Goal: Task Accomplishment & Management: Manage account settings

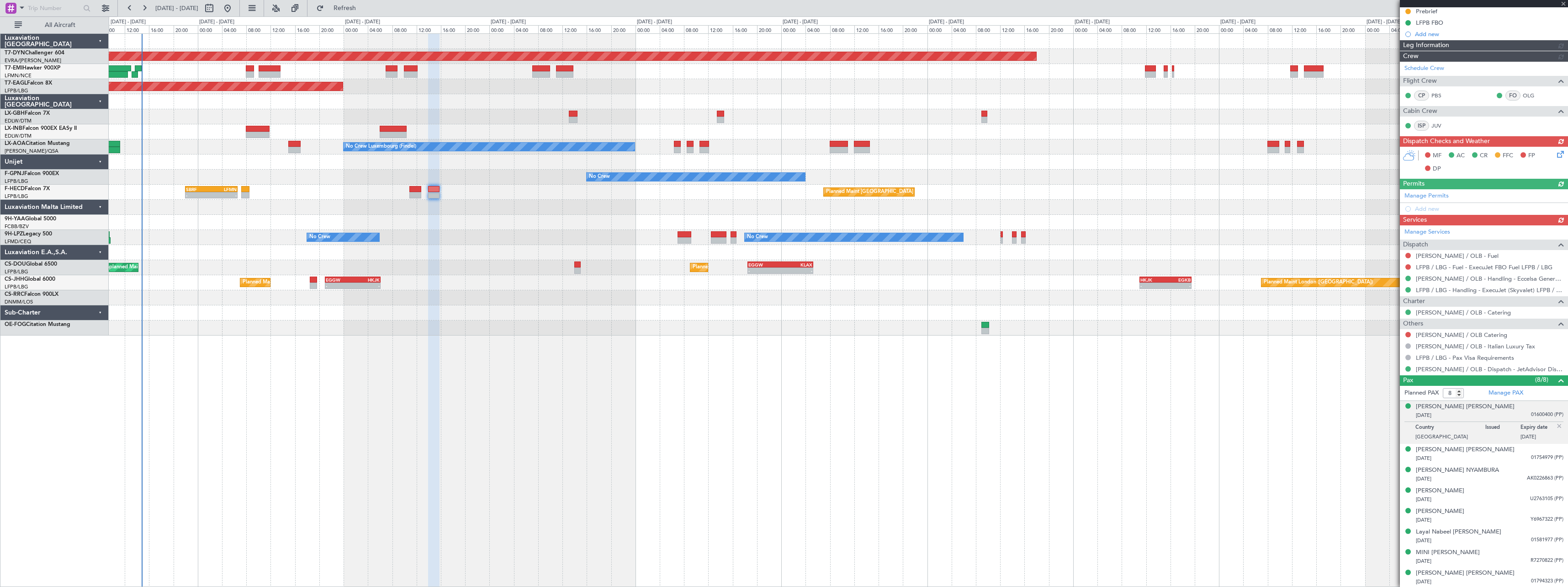
scroll to position [106, 0]
click at [1537, 392] on div "Manage PAX" at bounding box center [1526, 393] width 84 height 15
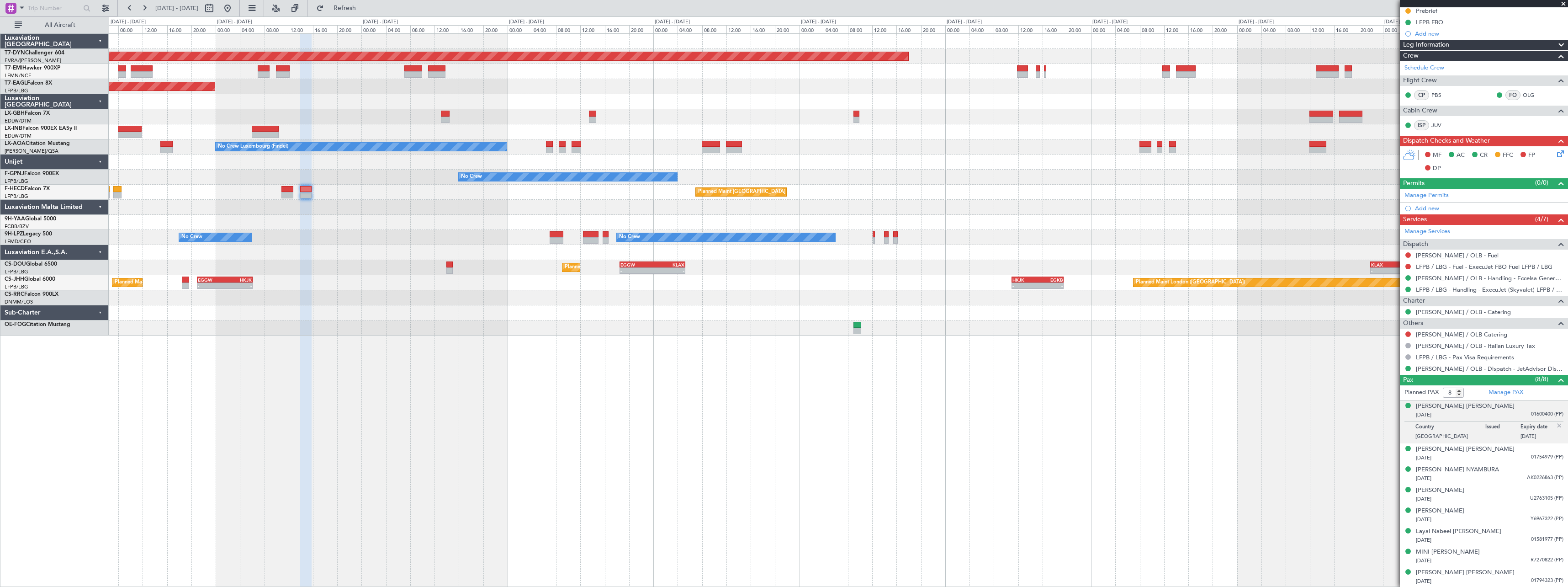
click at [717, 118] on div "Planned Maint Nice ([GEOGRAPHIC_DATA])" at bounding box center [838, 117] width 1459 height 15
click at [780, 123] on div "Planned Maint Nice ([GEOGRAPHIC_DATA])" at bounding box center [838, 117] width 1459 height 15
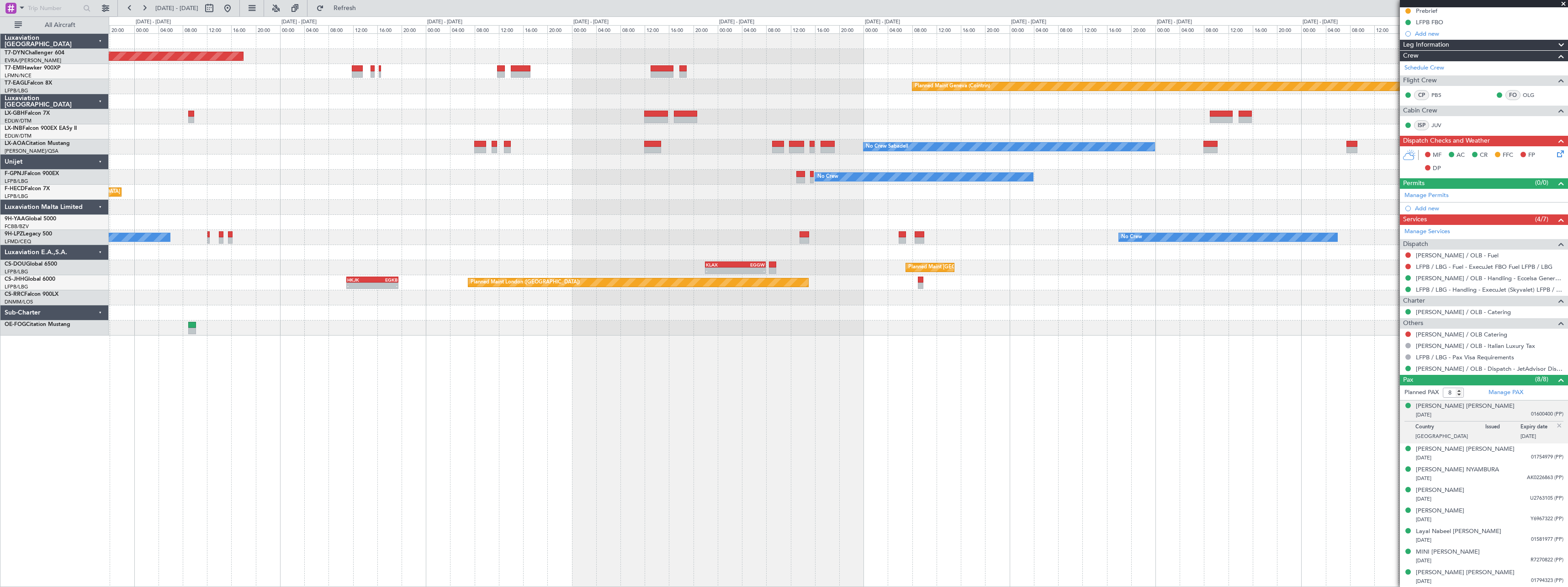
click at [621, 101] on div "Planned Maint [GEOGRAPHIC_DATA]-[GEOGRAPHIC_DATA] Planned Maint Geneva ([GEOGRA…" at bounding box center [838, 185] width 1459 height 302
click at [672, 93] on div "Planned Maint [GEOGRAPHIC_DATA]-[GEOGRAPHIC_DATA] Planned Maint Geneva ([GEOGRA…" at bounding box center [838, 185] width 1459 height 302
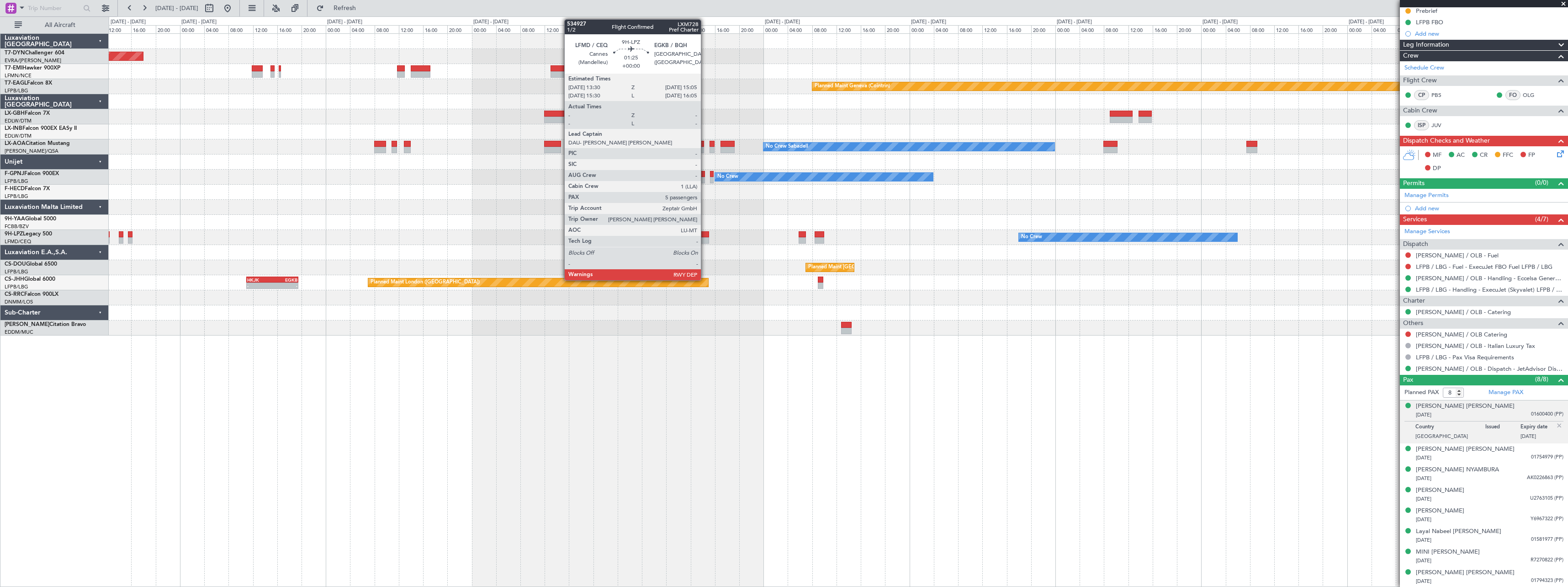
click at [705, 235] on div at bounding box center [705, 234] width 10 height 6
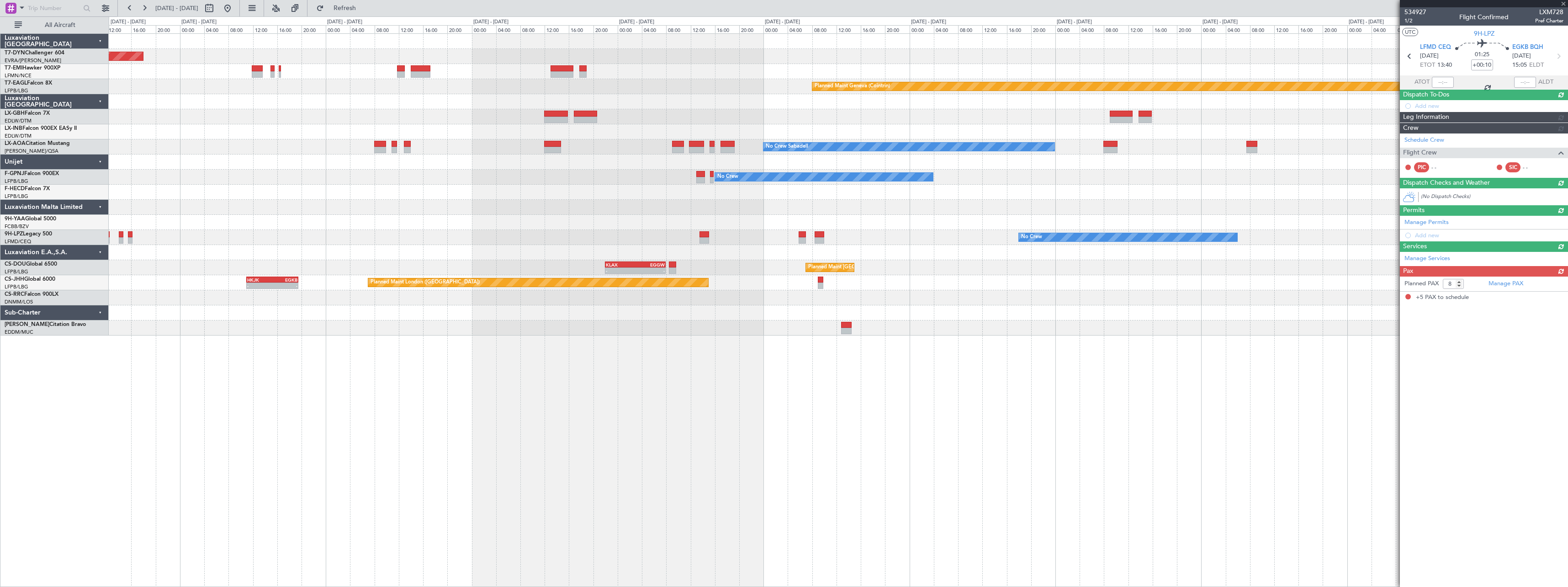
type input "5"
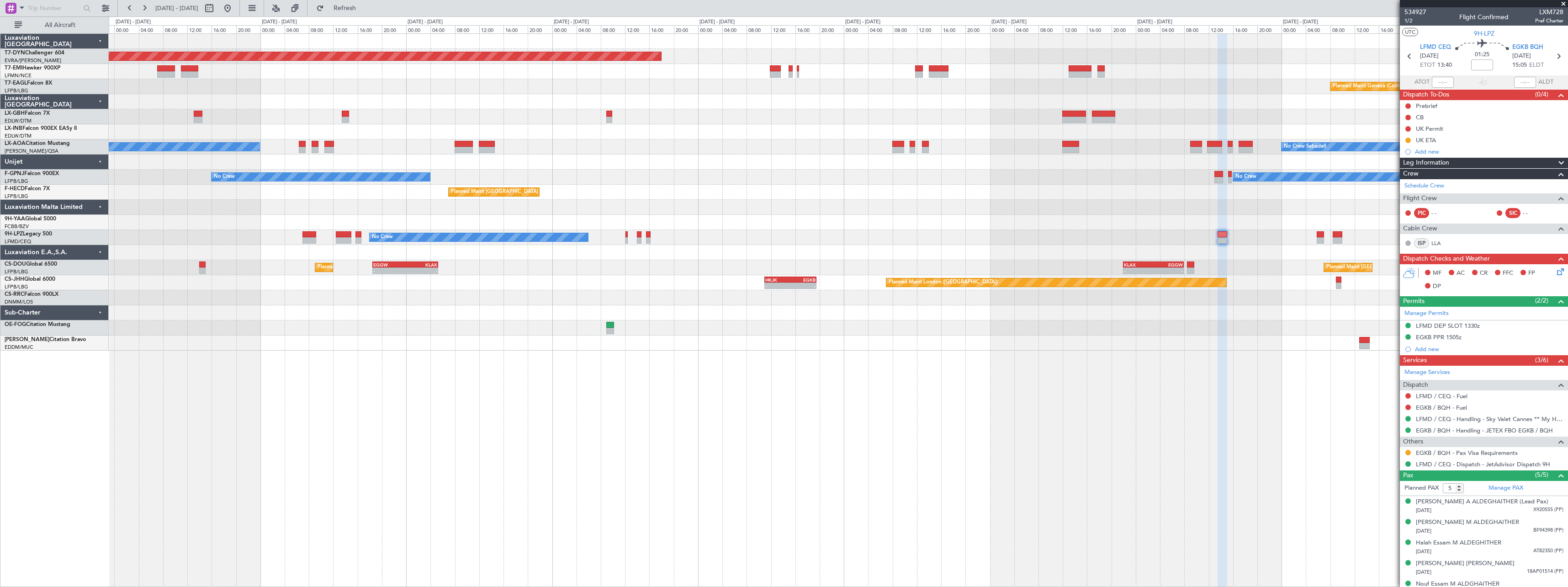
click at [675, 160] on div at bounding box center [838, 162] width 1459 height 15
click at [206, 265] on div "Planned Maint [GEOGRAPHIC_DATA] ([GEOGRAPHIC_DATA]) Planned Maint [GEOGRAPHIC_D…" at bounding box center [838, 268] width 1459 height 15
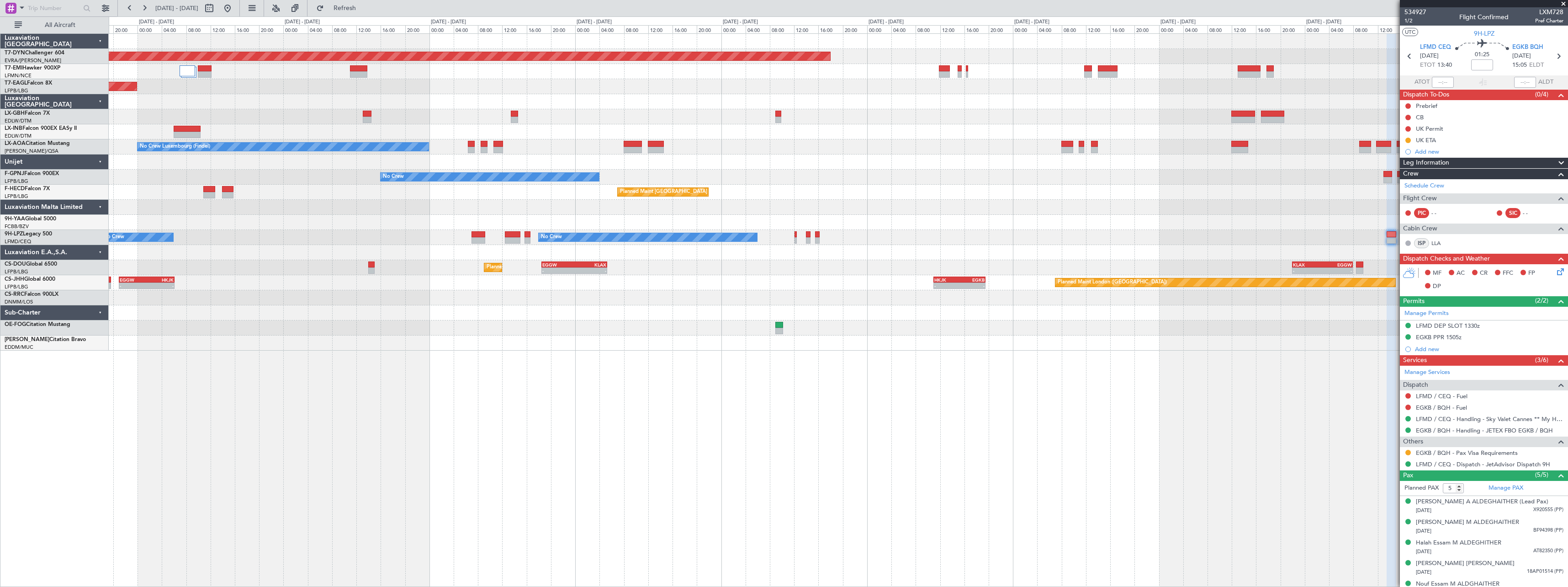
click at [461, 107] on div "Planned Maint [GEOGRAPHIC_DATA]-[GEOGRAPHIC_DATA] Planned Maint Geneva ([GEOGRA…" at bounding box center [838, 192] width 1459 height 317
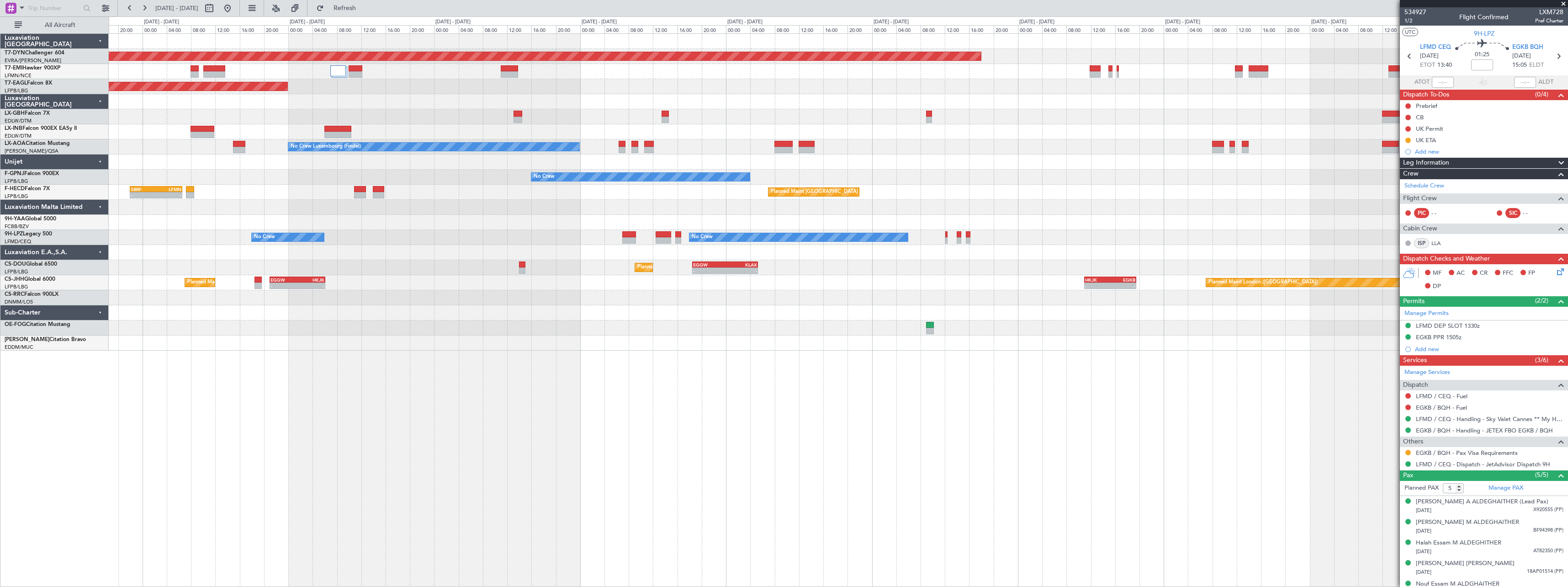
click at [517, 96] on div "Planned Maint [GEOGRAPHIC_DATA]-[GEOGRAPHIC_DATA] Planned Maint [US_STATE] ([GE…" at bounding box center [838, 192] width 1459 height 317
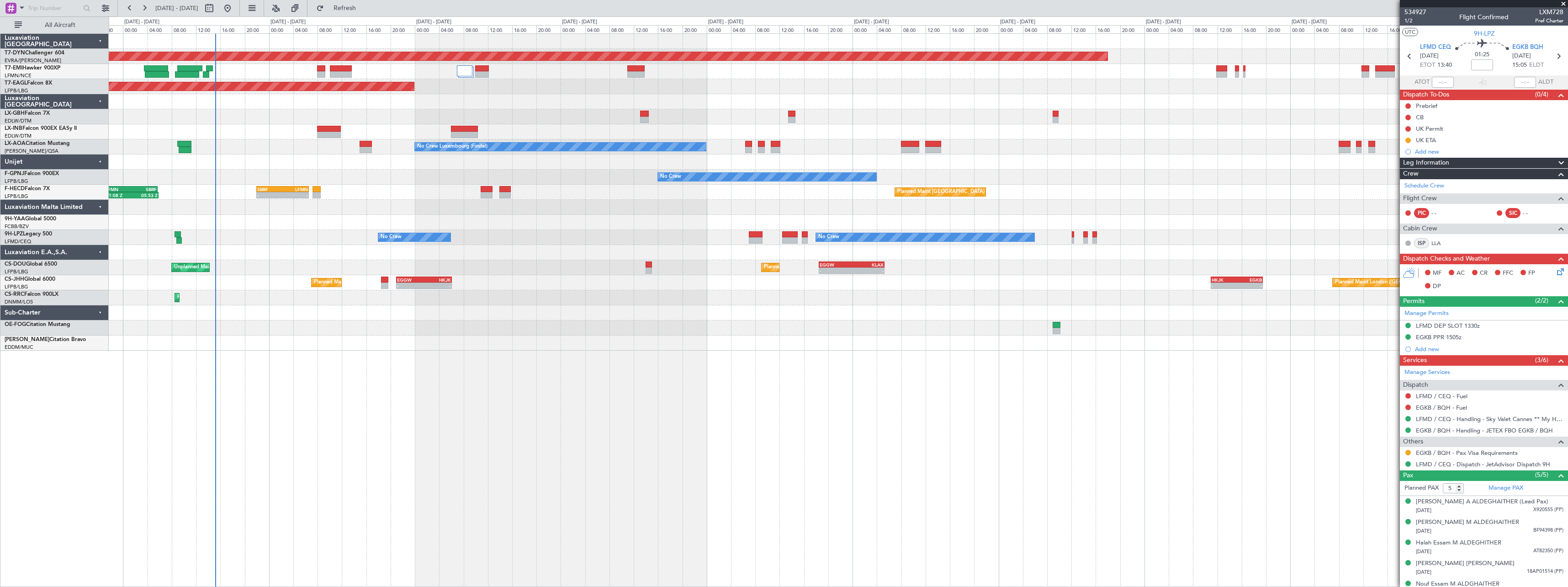
click at [492, 98] on div at bounding box center [838, 102] width 1459 height 15
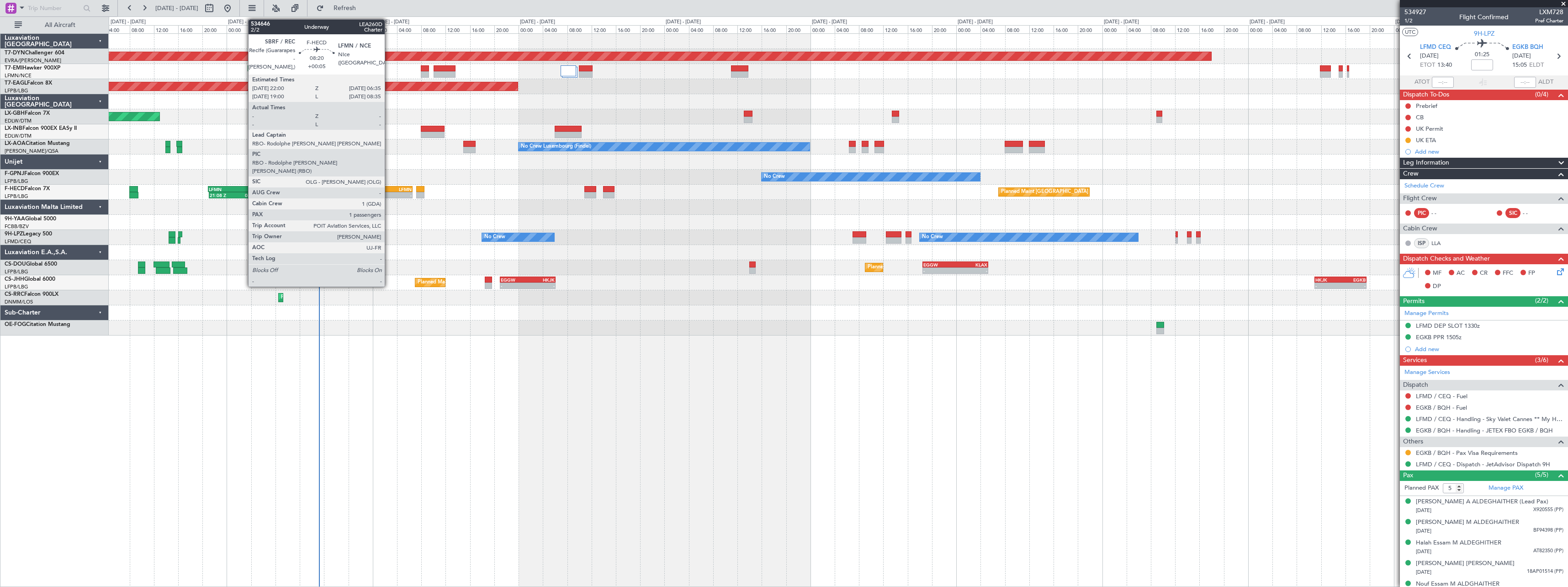
click at [389, 190] on div "LFMN" at bounding box center [398, 189] width 25 height 5
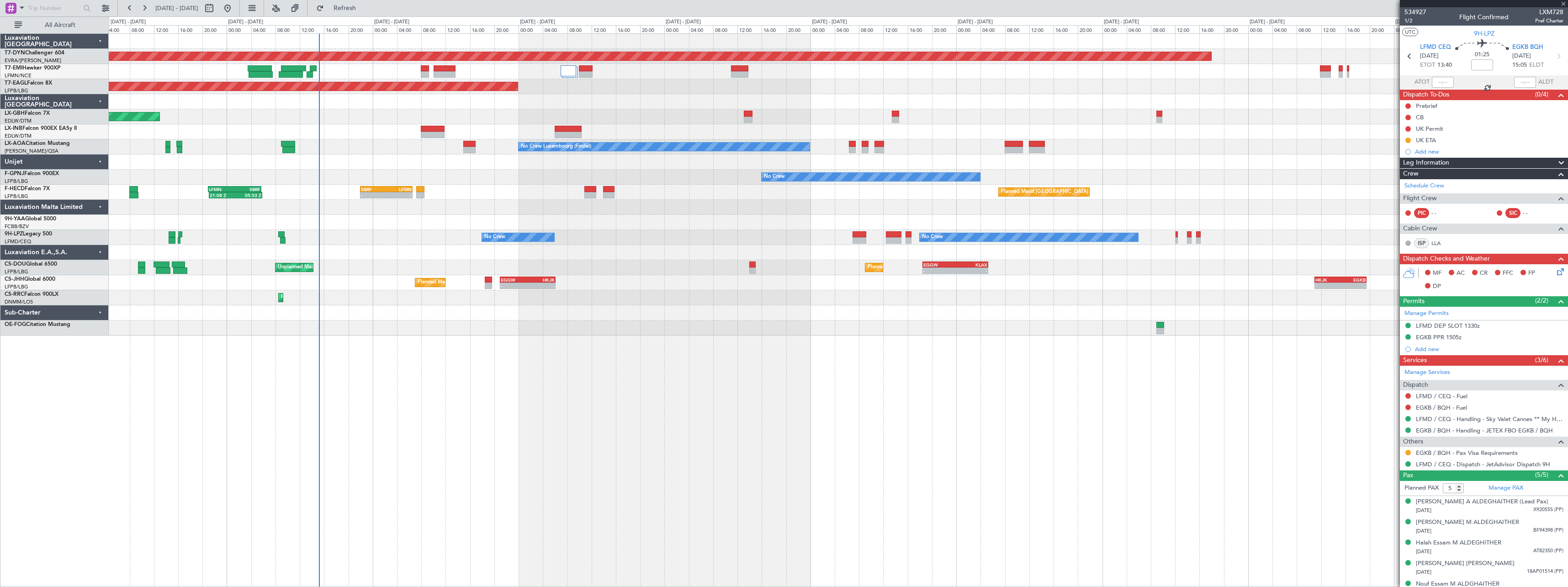
type input "+00:05"
type input "1"
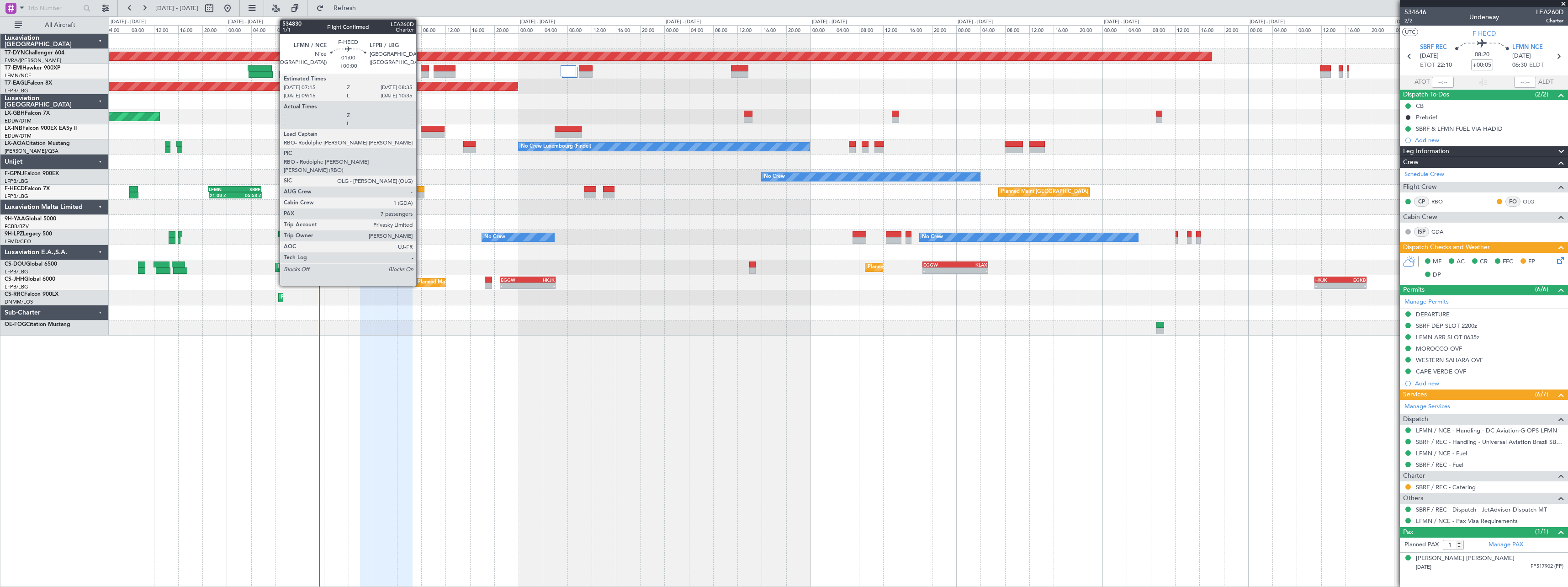
click at [420, 189] on div at bounding box center [420, 189] width 8 height 6
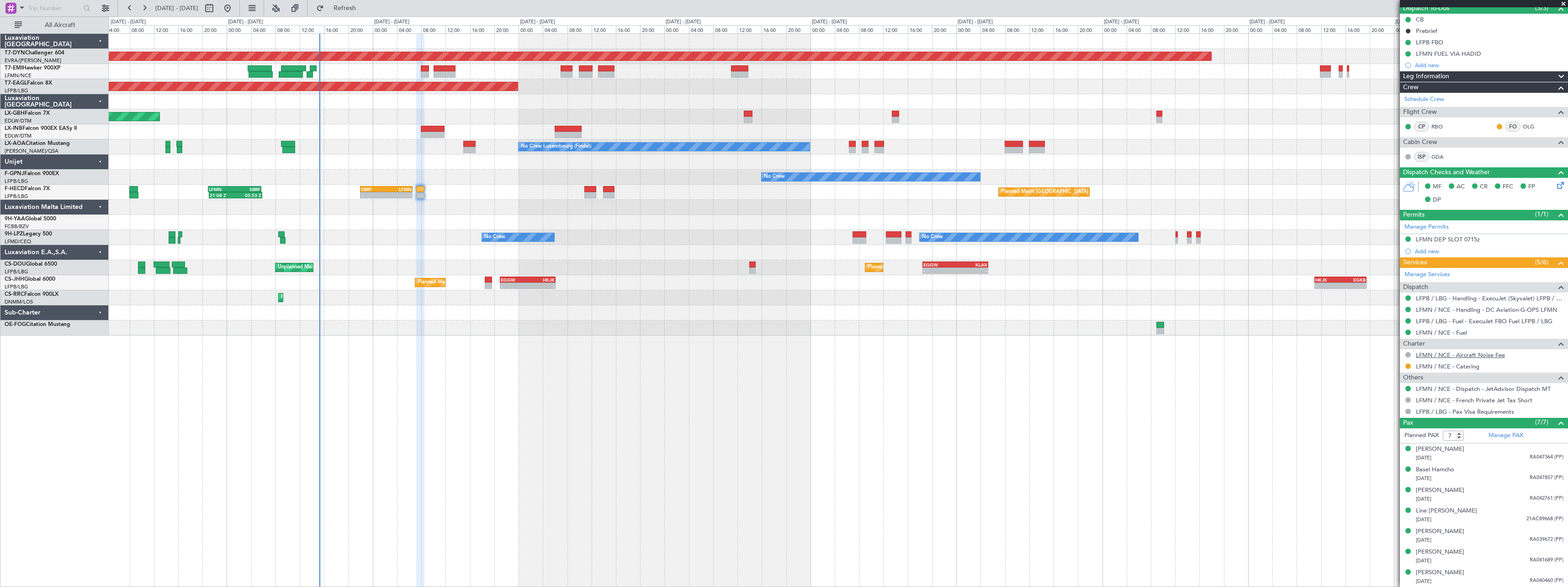
scroll to position [40, 0]
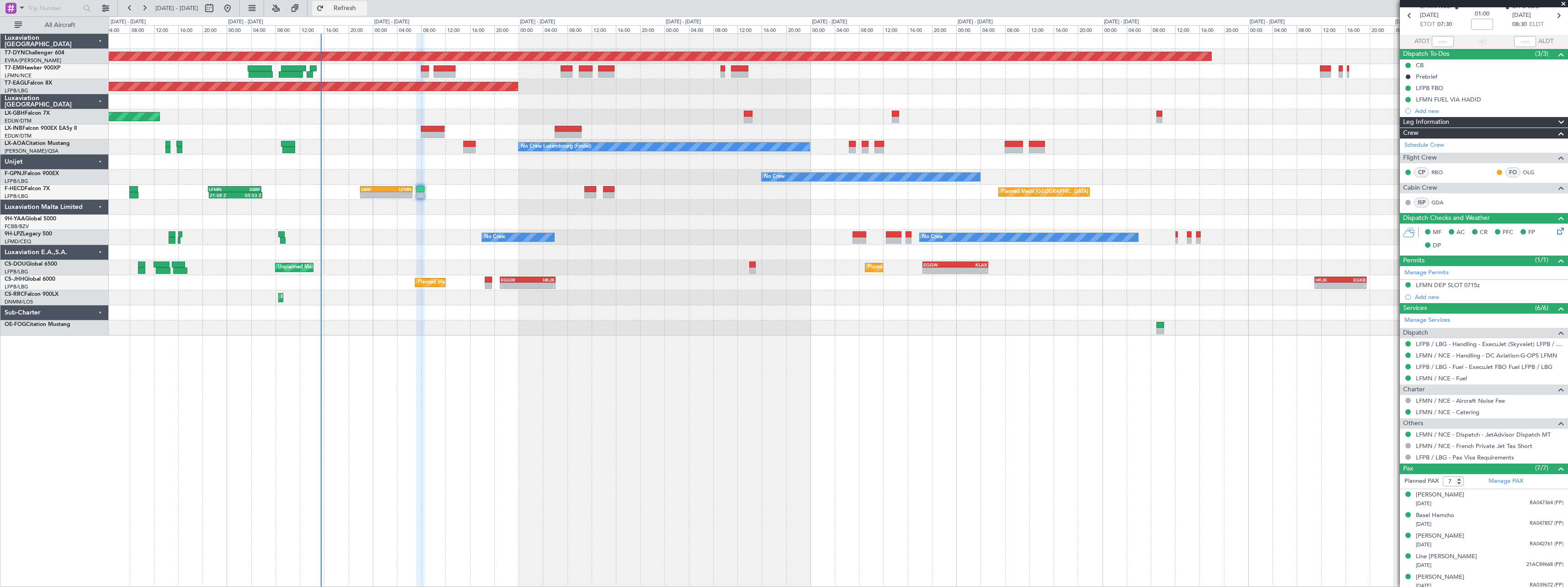
click at [358, 7] on span "Refresh" at bounding box center [345, 7] width 38 height 6
click at [367, 15] on button "Refresh" at bounding box center [339, 8] width 55 height 15
click at [364, 9] on span "Refresh" at bounding box center [345, 7] width 38 height 6
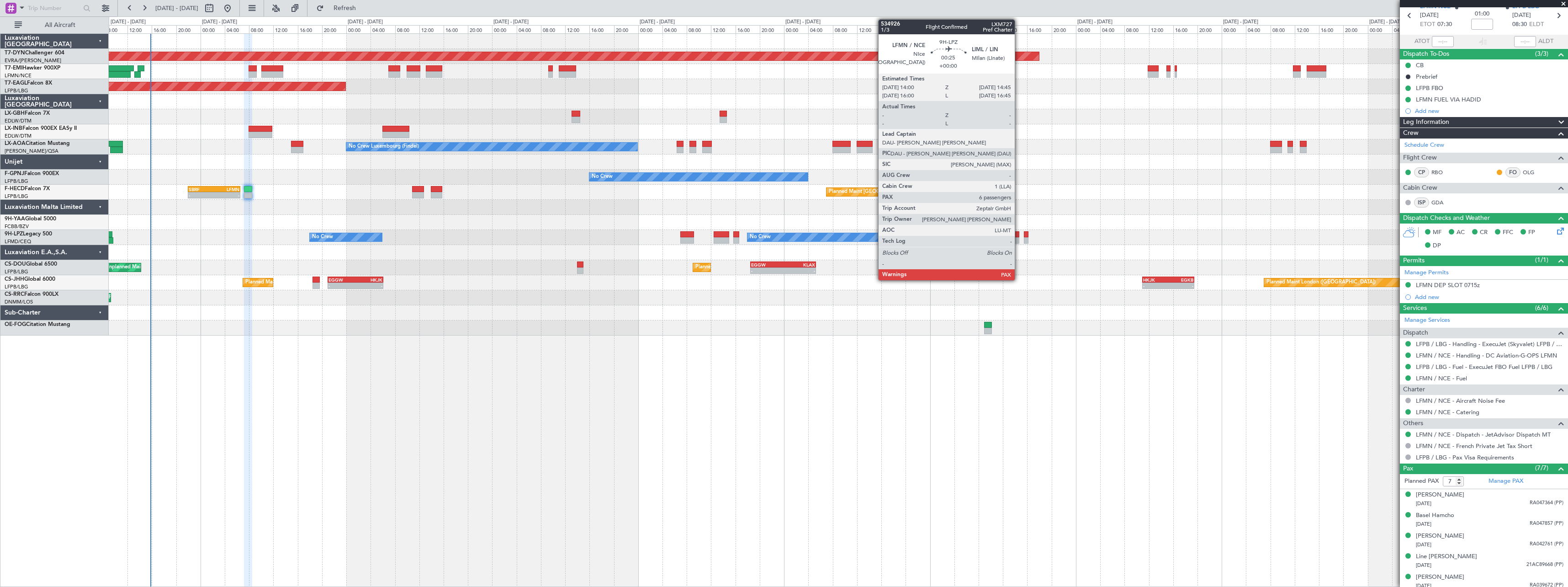
click at [1019, 237] on div at bounding box center [1017, 234] width 5 height 6
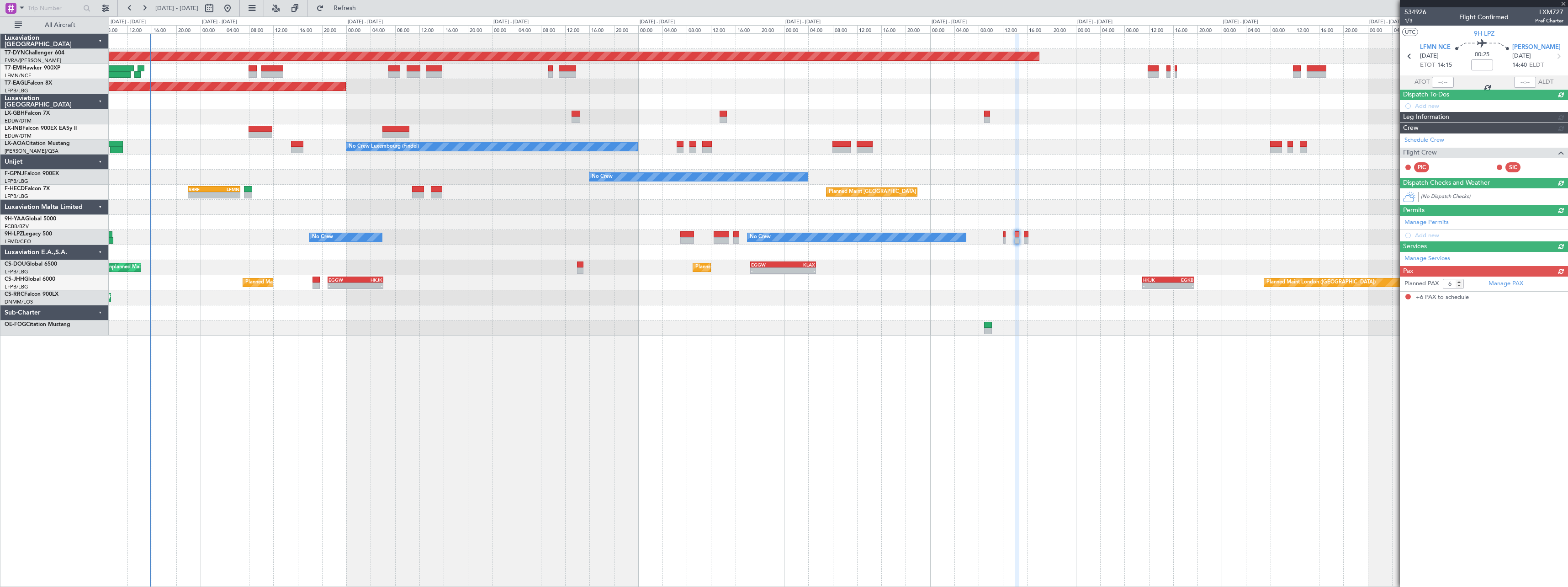
scroll to position [0, 0]
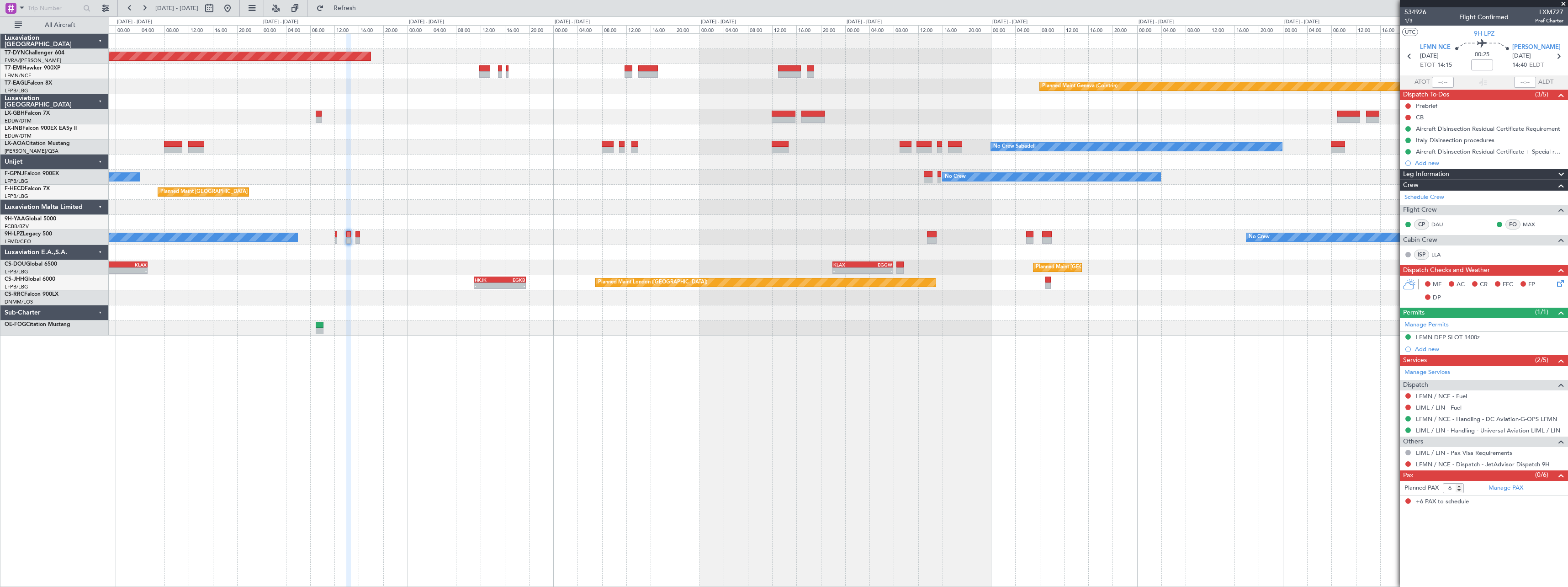
click at [429, 253] on div at bounding box center [838, 253] width 1459 height 15
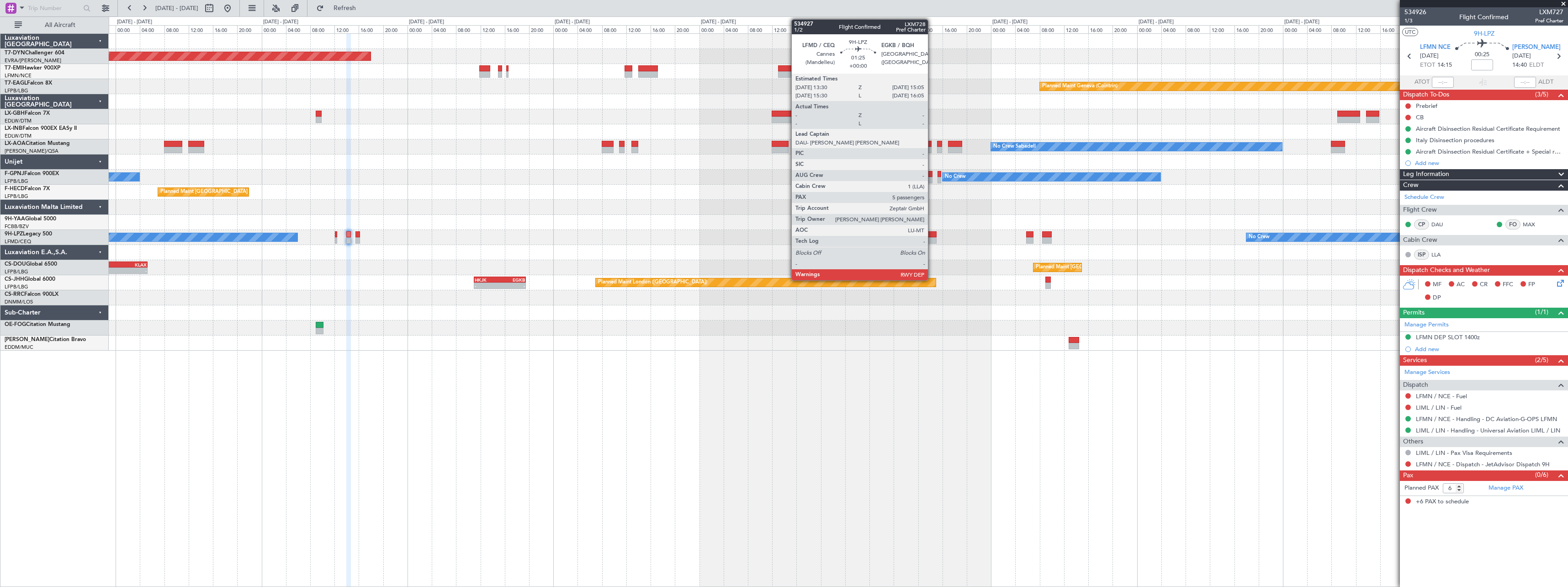
click at [932, 233] on div at bounding box center [932, 234] width 10 height 6
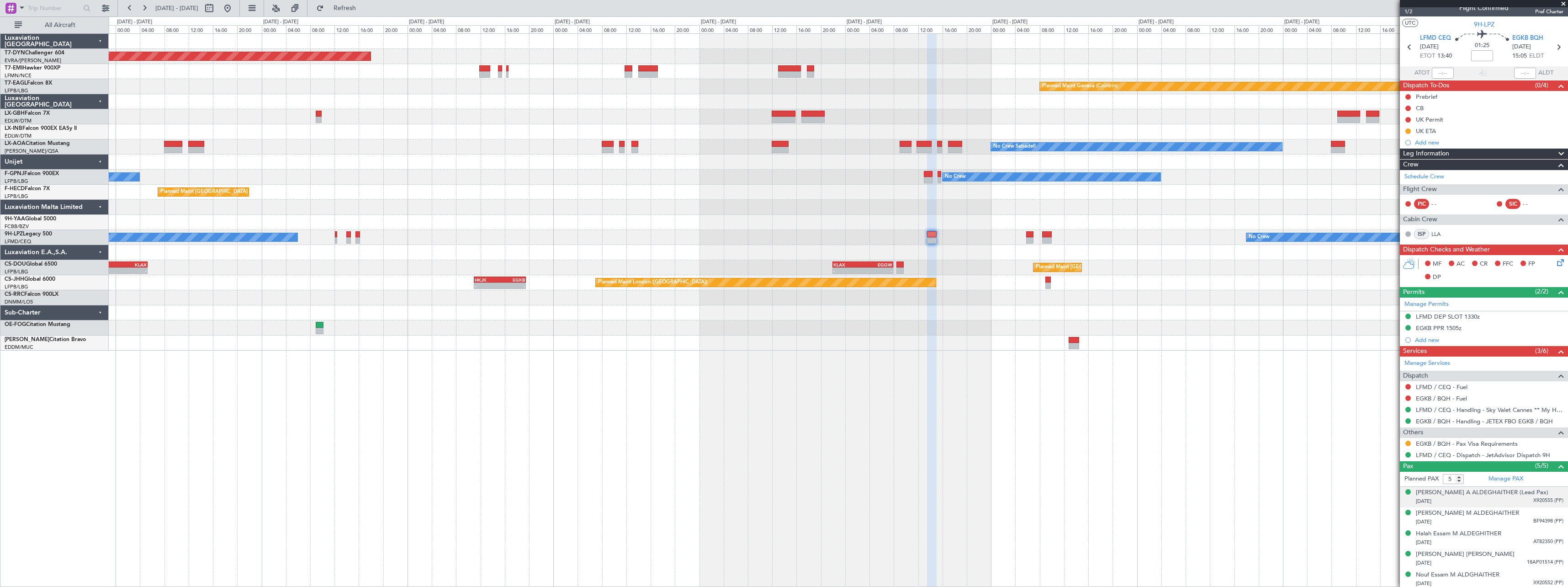
scroll to position [11, 0]
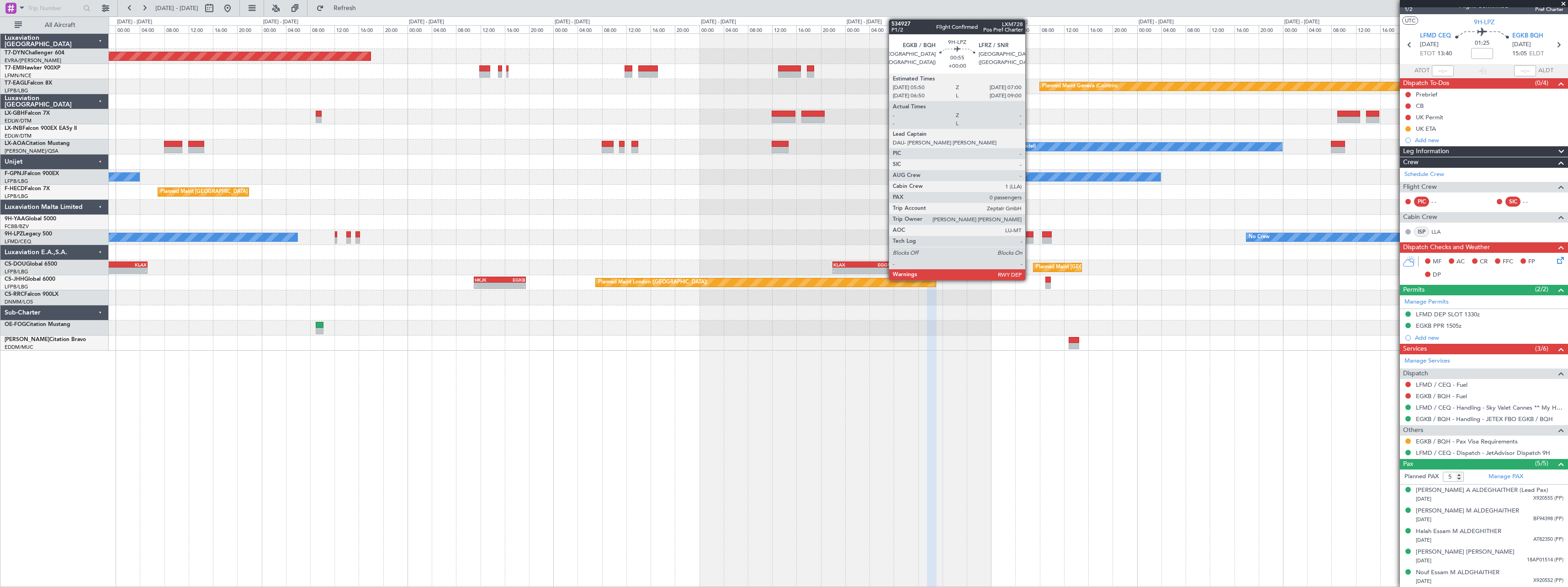
click at [1030, 235] on div at bounding box center [1030, 234] width 7 height 6
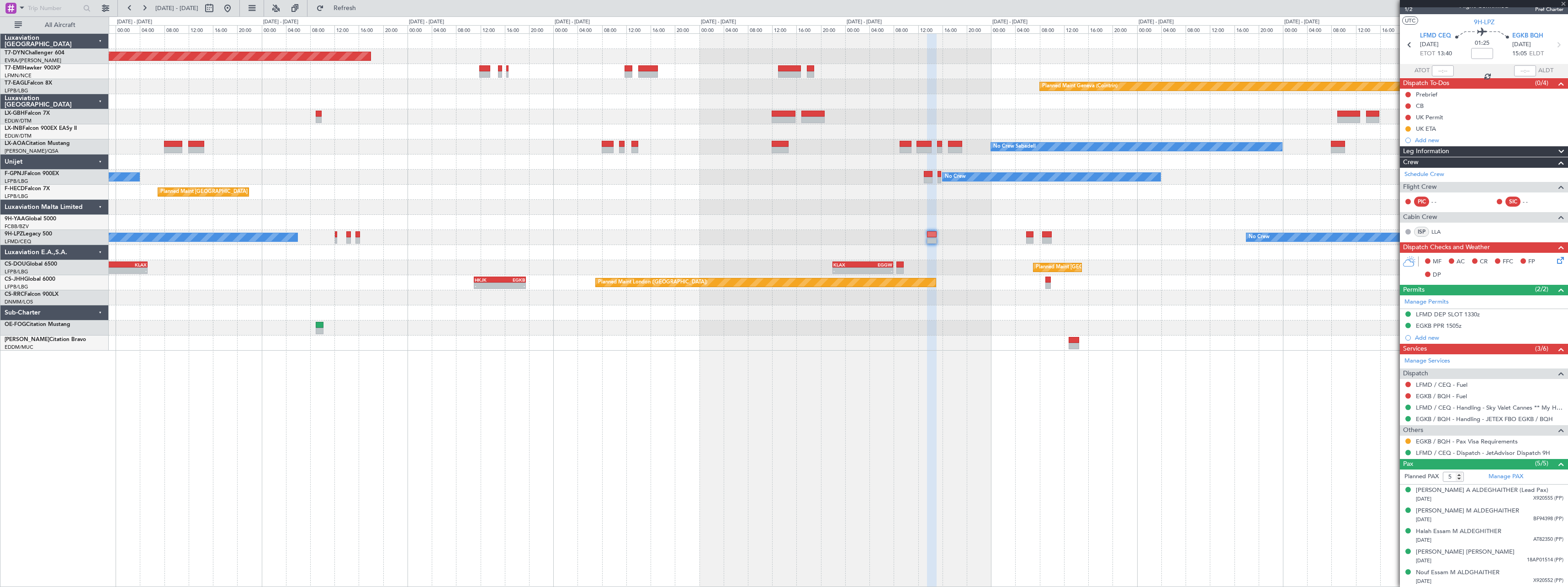
type input "0"
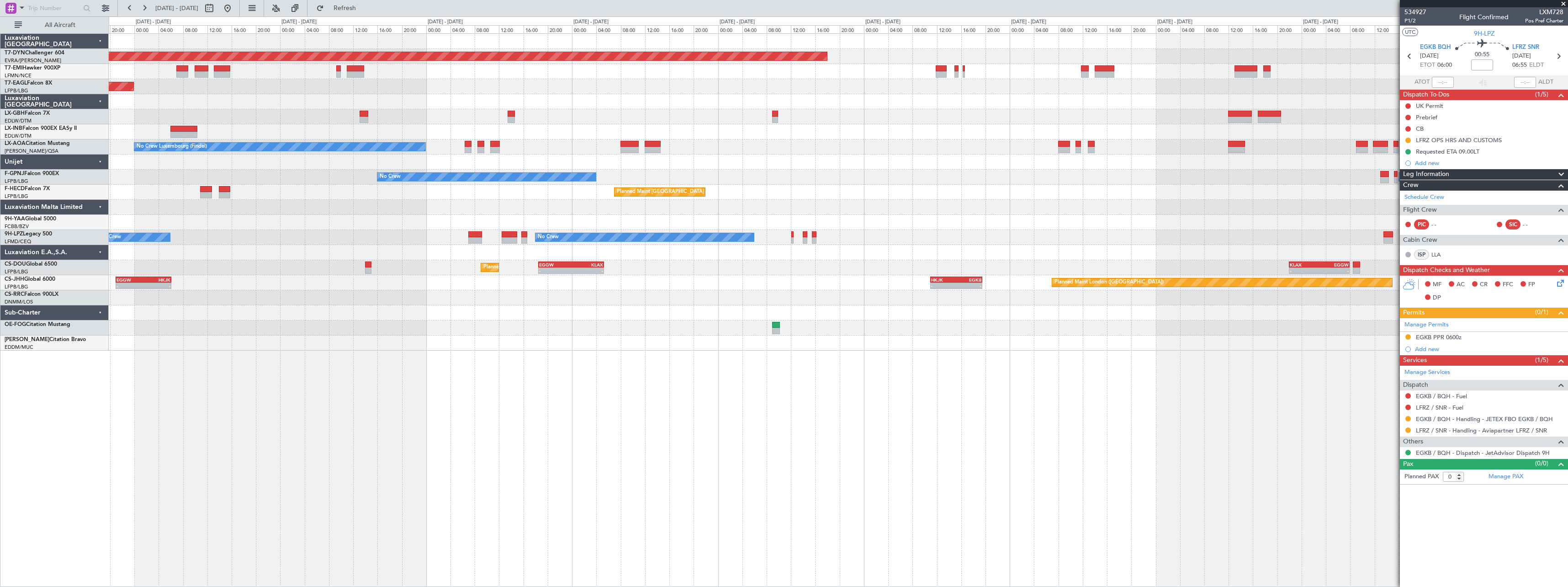
click at [837, 51] on div "Planned Maint [GEOGRAPHIC_DATA]-[GEOGRAPHIC_DATA]" at bounding box center [838, 57] width 1459 height 15
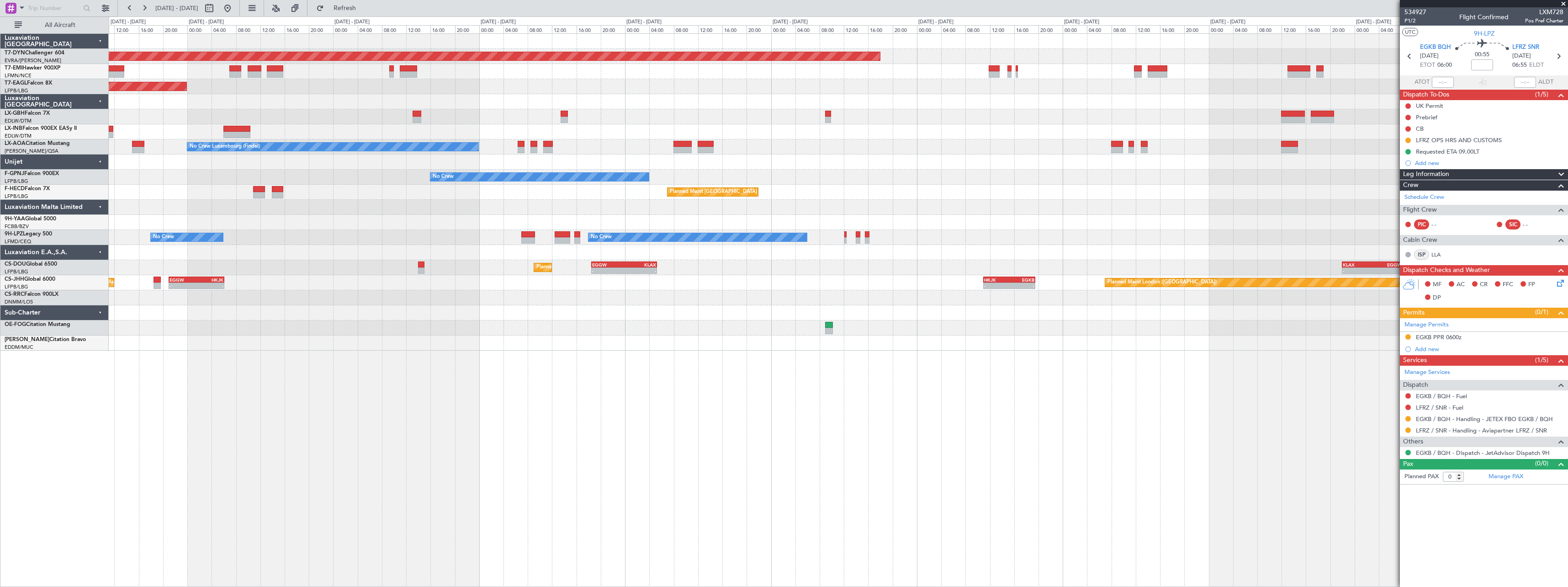
click at [732, 93] on div "Planned Maint Geneva (Cointrin) Planned Maint [US_STATE] ([GEOGRAPHIC_DATA])" at bounding box center [838, 86] width 1459 height 15
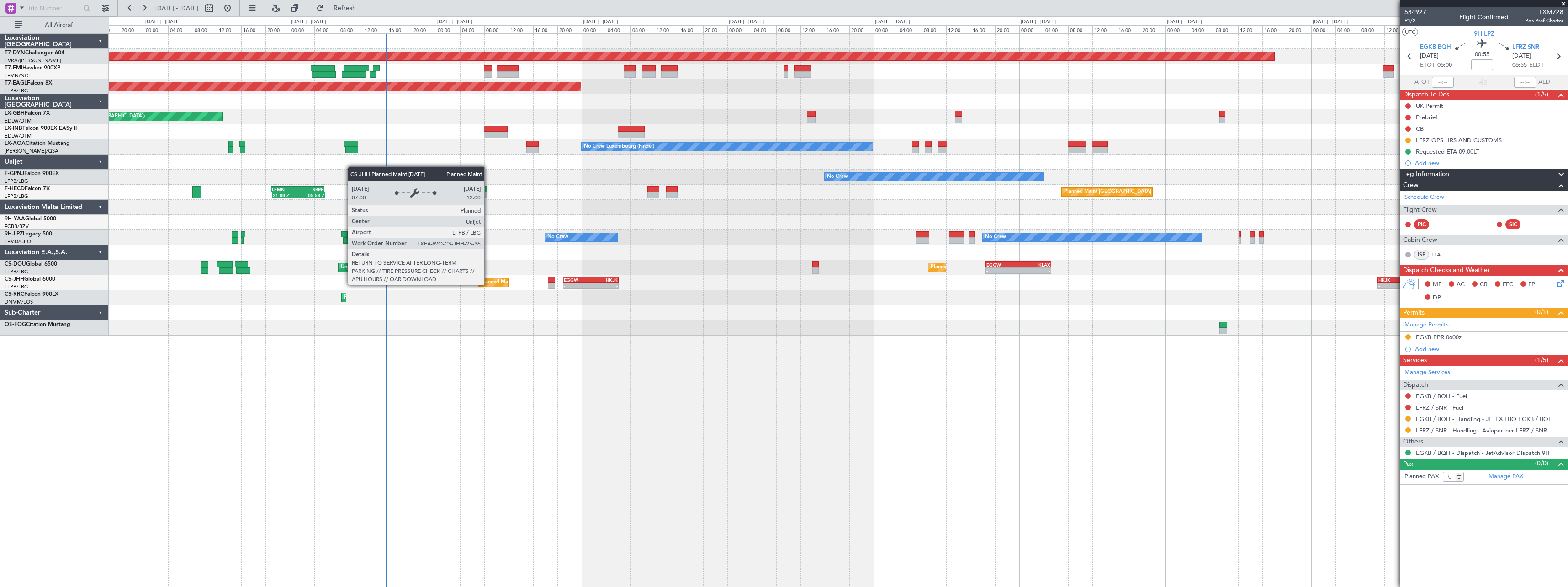
click at [488, 284] on div "Planned Maint [GEOGRAPHIC_DATA] ([GEOGRAPHIC_DATA])" at bounding box center [553, 282] width 144 height 13
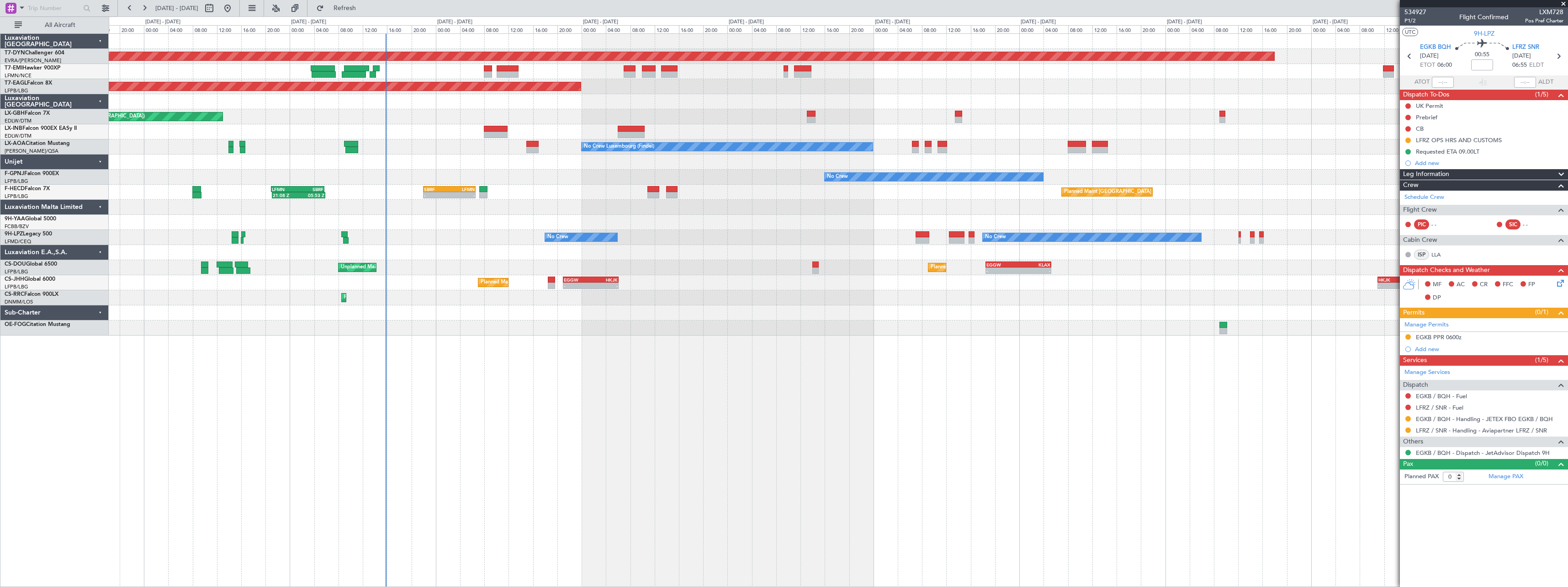
click at [816, 259] on div at bounding box center [838, 253] width 1459 height 15
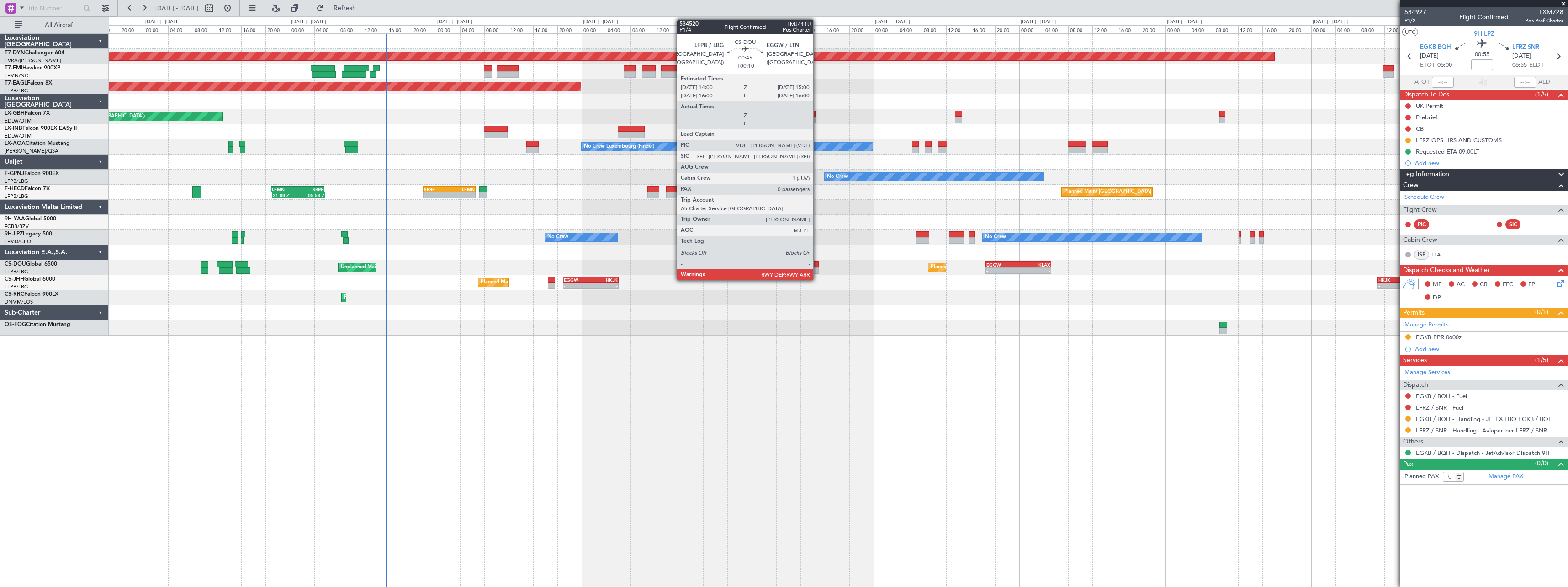
click at [818, 264] on div at bounding box center [815, 264] width 6 height 6
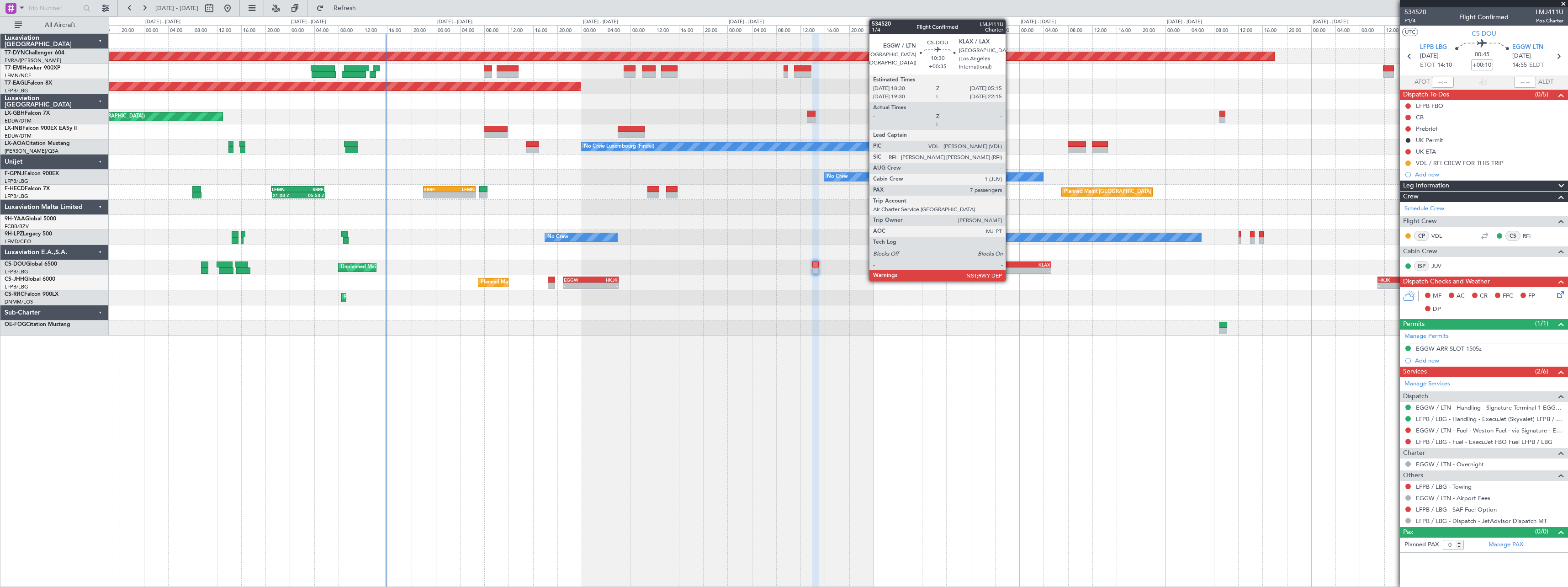
click at [1010, 267] on div "EGGW 18:30 Z KLAX 05:15 Z" at bounding box center [1018, 264] width 66 height 6
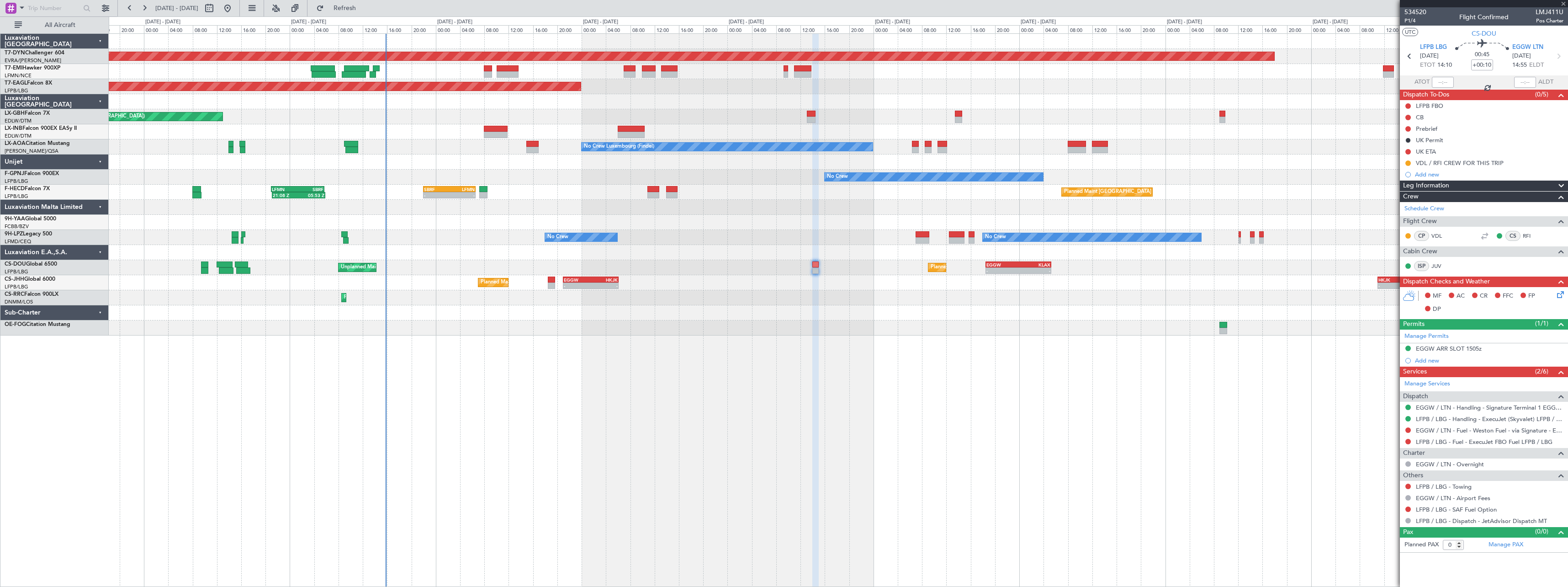
type input "+00:35"
type input "7"
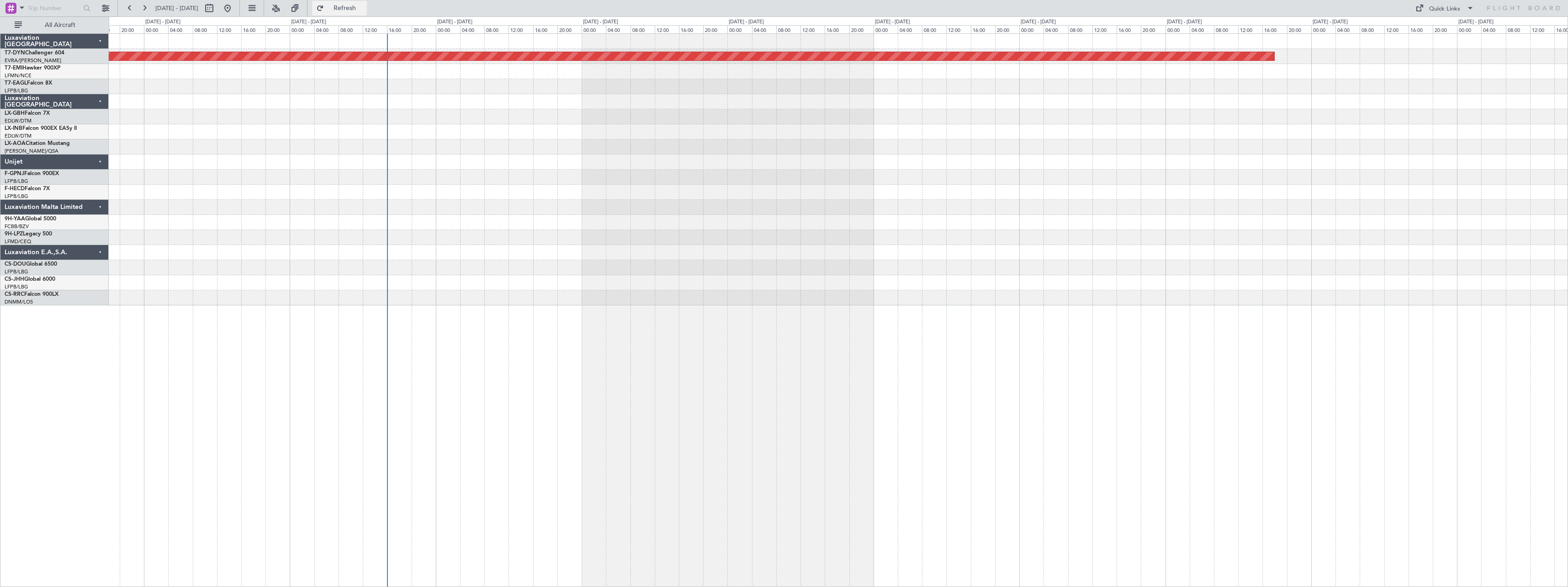
click at [358, 8] on span "Refresh" at bounding box center [345, 7] width 38 height 6
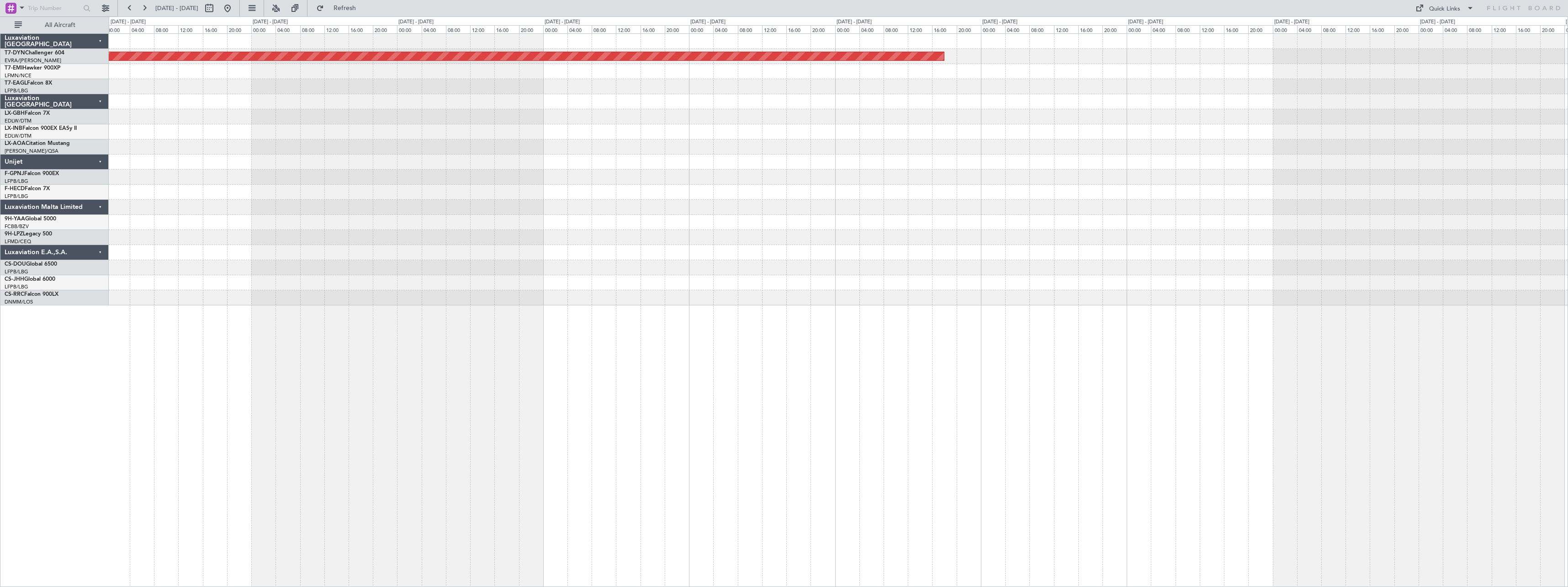
click at [415, 396] on div "Planned Maint [GEOGRAPHIC_DATA]-[GEOGRAPHIC_DATA]" at bounding box center [838, 311] width 1460 height 554
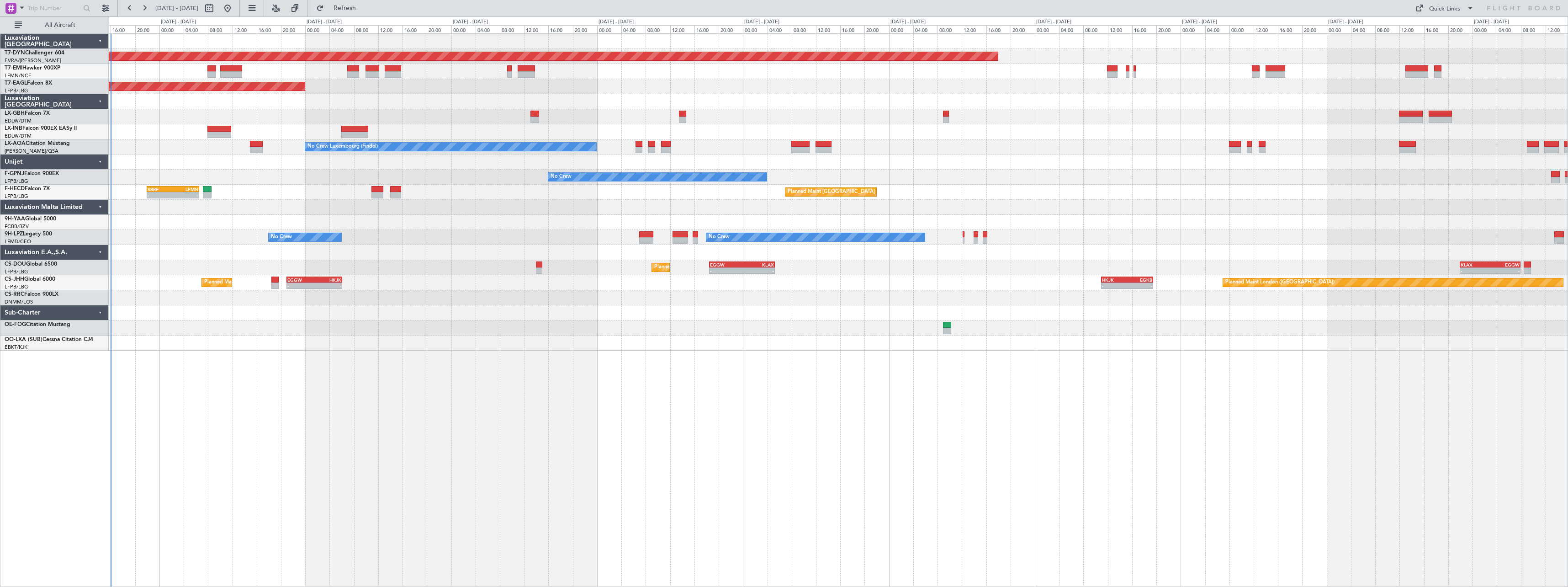
click at [218, 377] on div "Planned Maint Basel-Mulhouse Planned Maint New York (Teterboro) Planned Maint G…" at bounding box center [838, 311] width 1460 height 554
click at [436, 135] on div at bounding box center [838, 132] width 1459 height 15
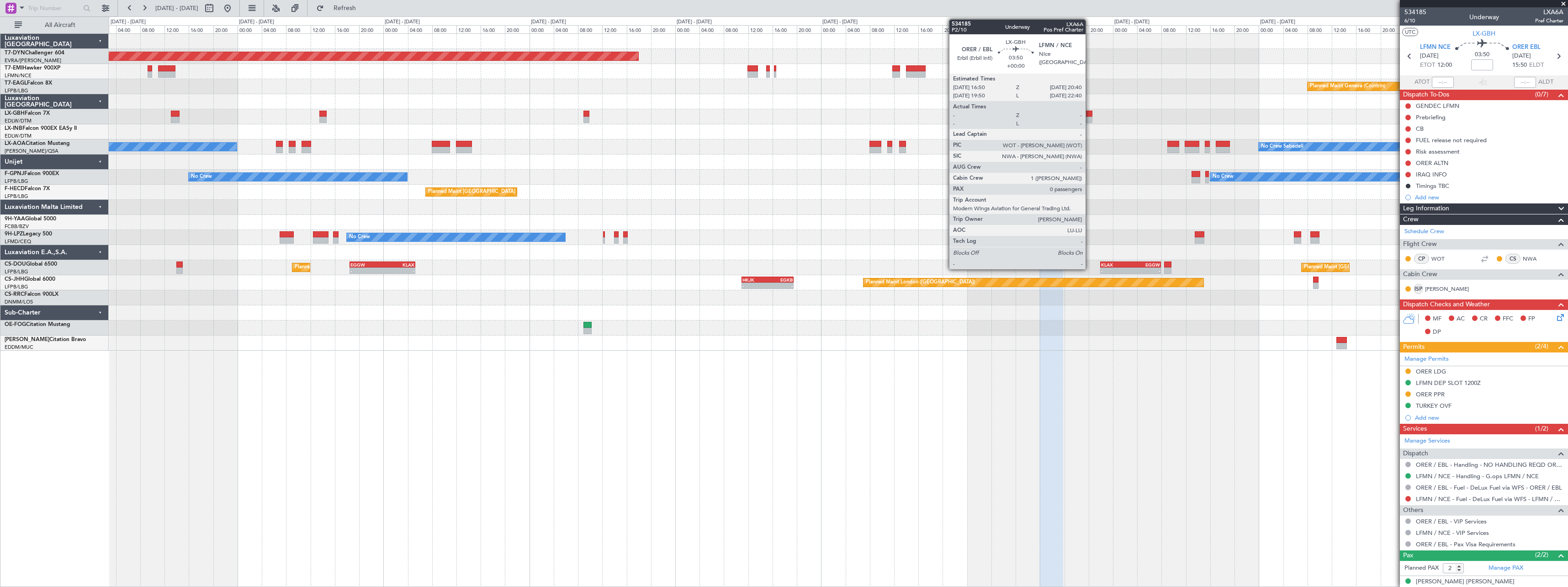
click at [1090, 116] on div at bounding box center [1081, 113] width 24 height 6
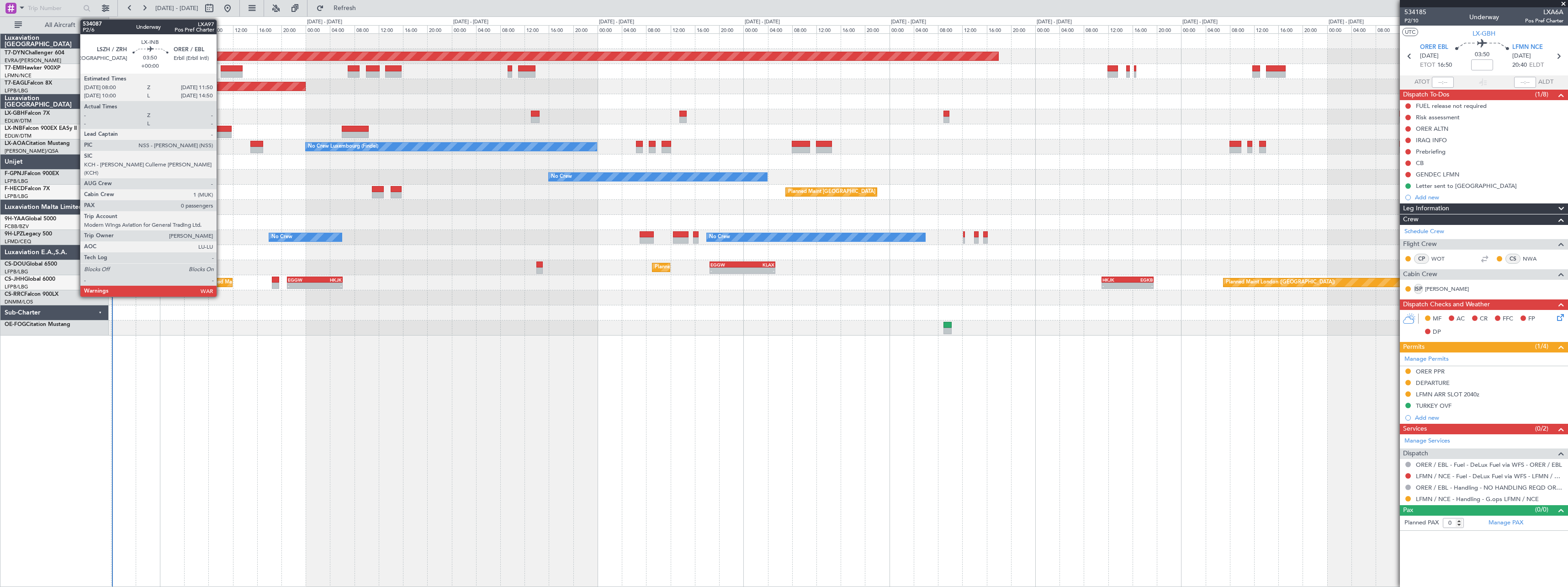
click at [221, 130] on div at bounding box center [220, 129] width 24 height 6
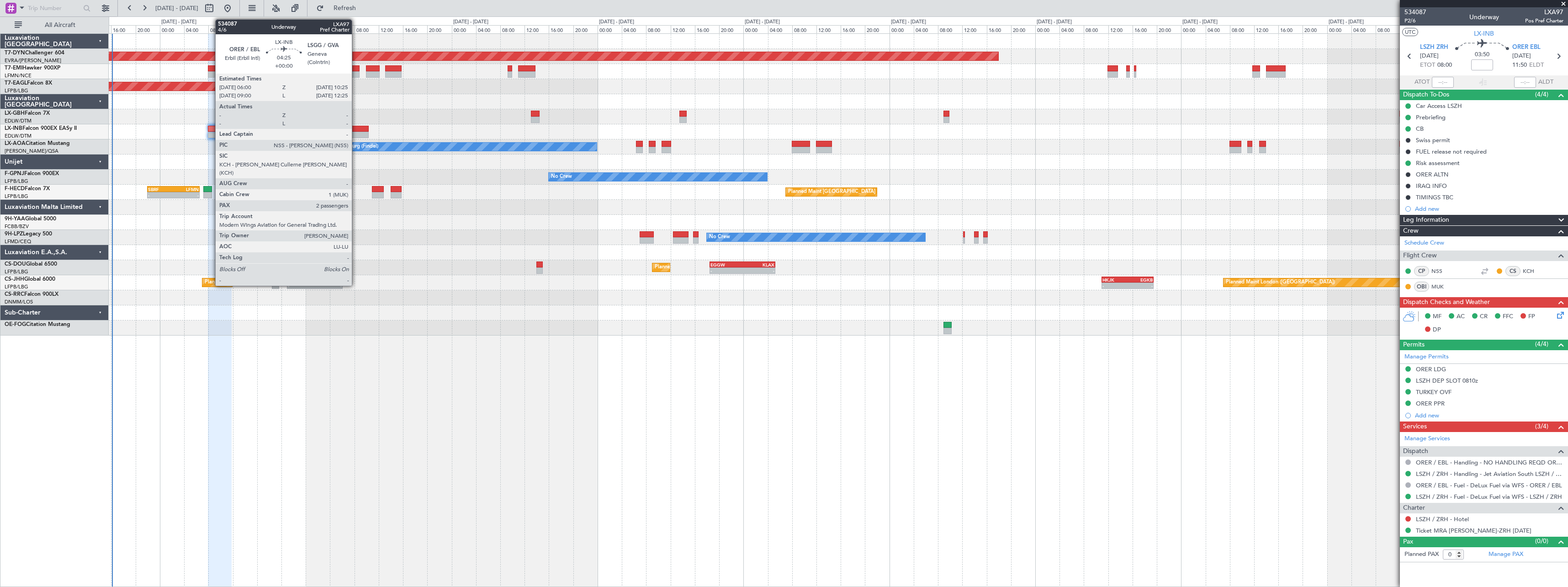
click at [356, 129] on div at bounding box center [355, 129] width 27 height 6
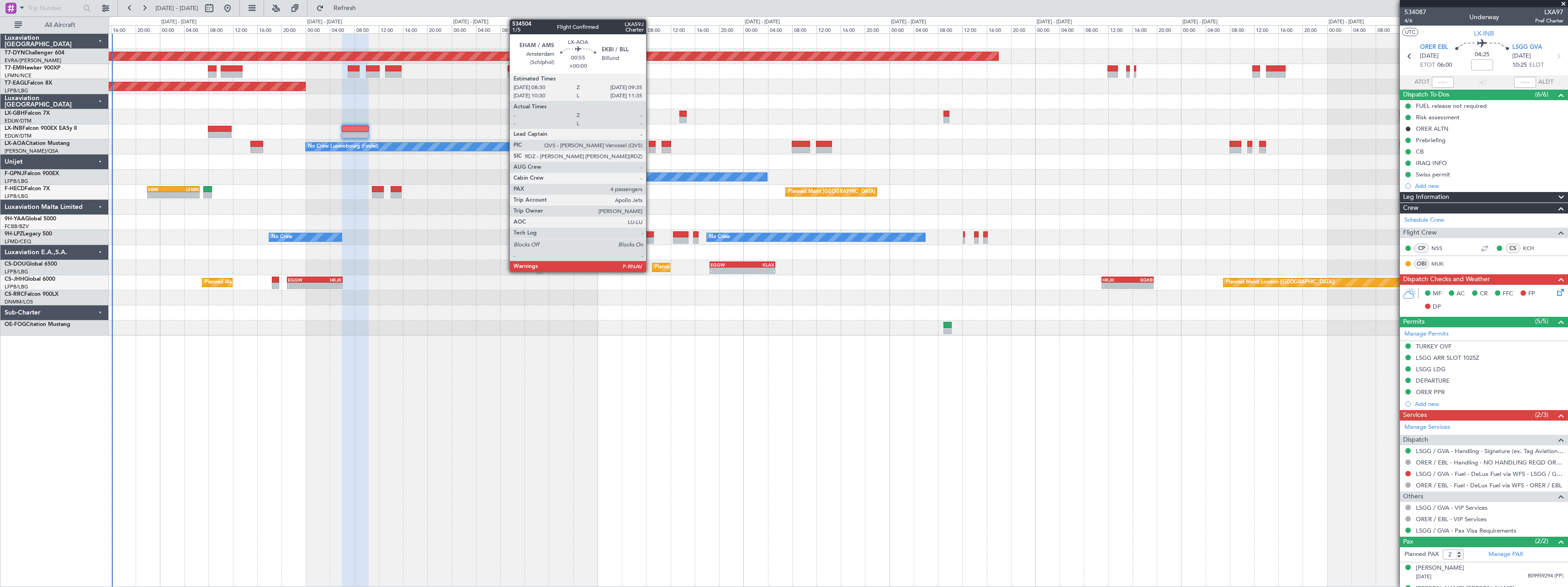
click at [650, 144] on div at bounding box center [652, 144] width 7 height 6
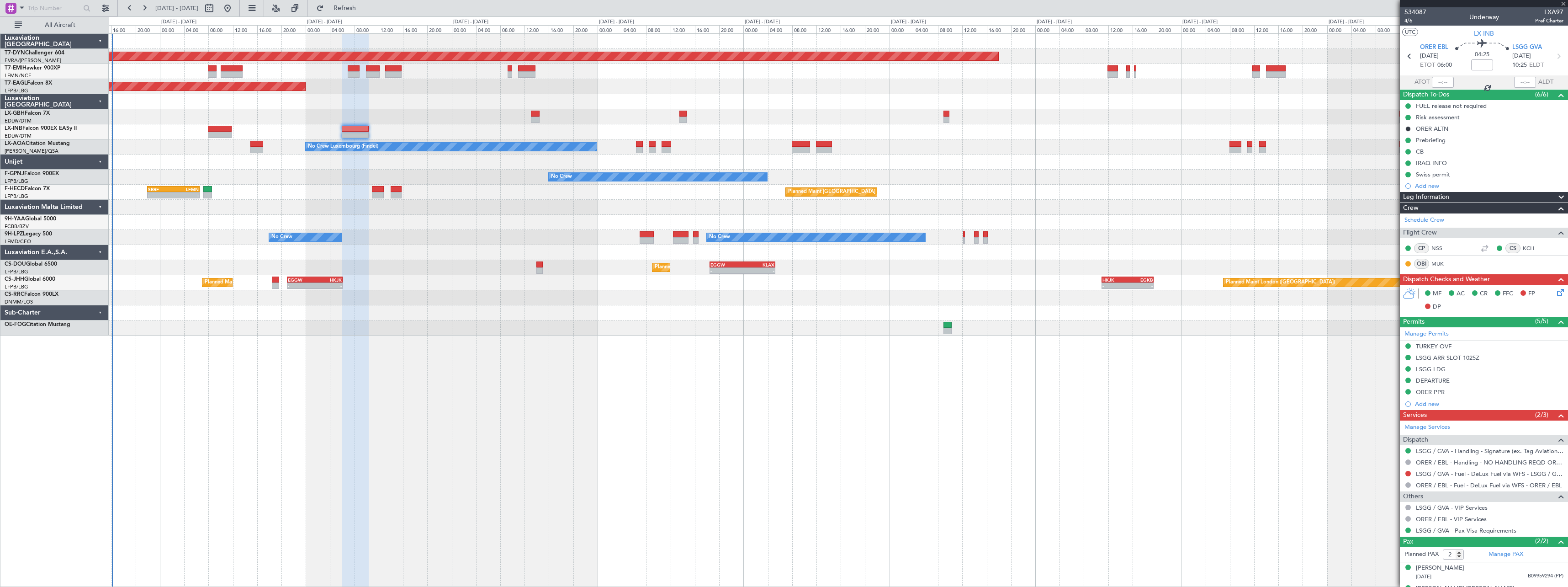
type input "4"
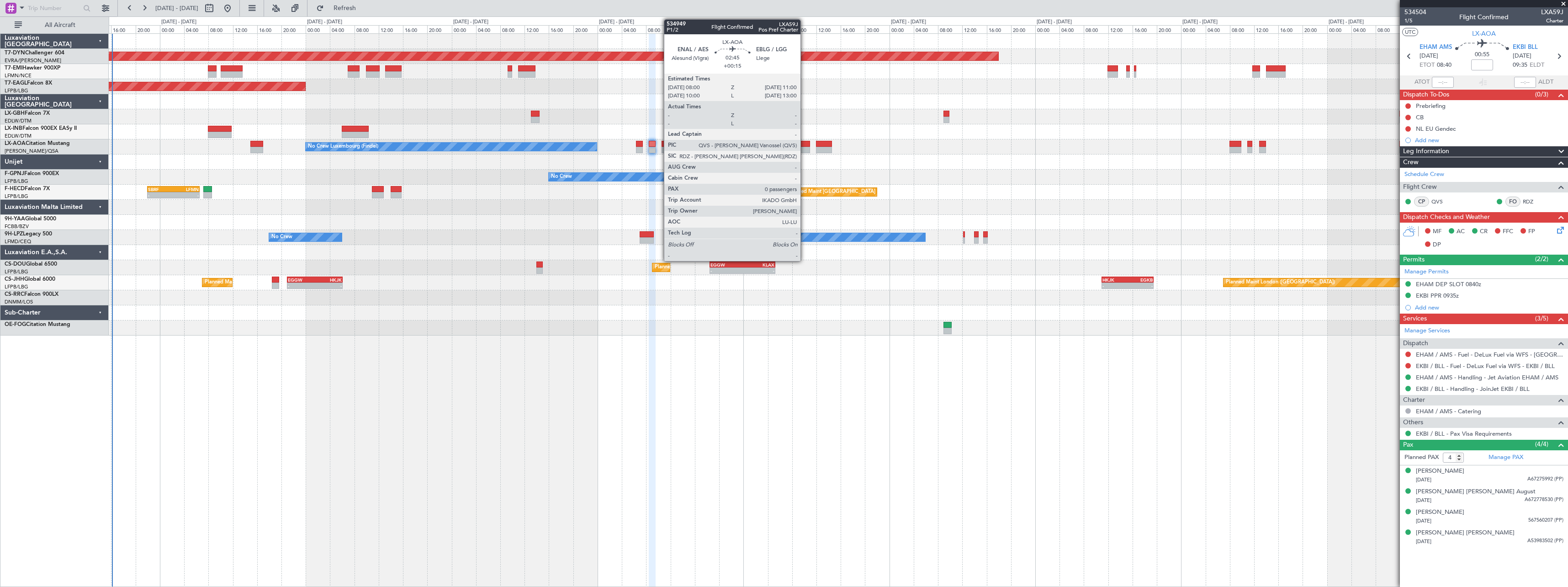
click at [805, 142] on div at bounding box center [801, 144] width 18 height 6
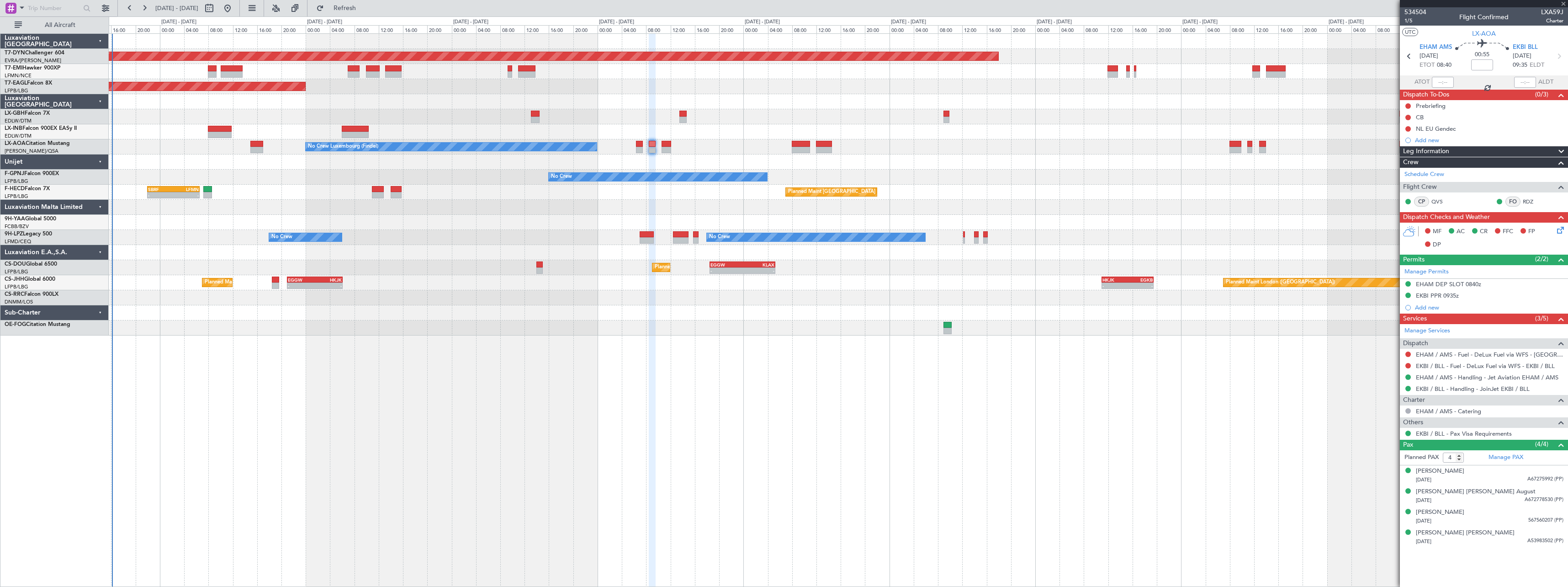
type input "+00:15"
type input "0"
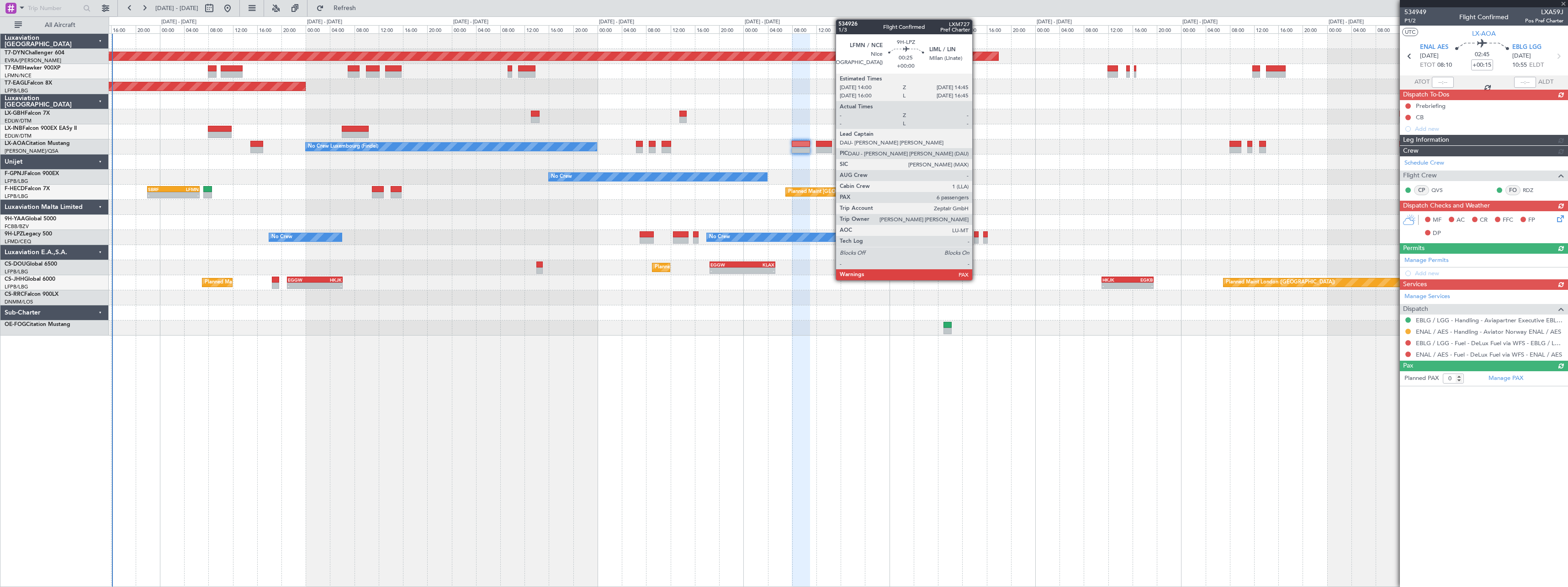
click at [977, 234] on div at bounding box center [976, 234] width 5 height 6
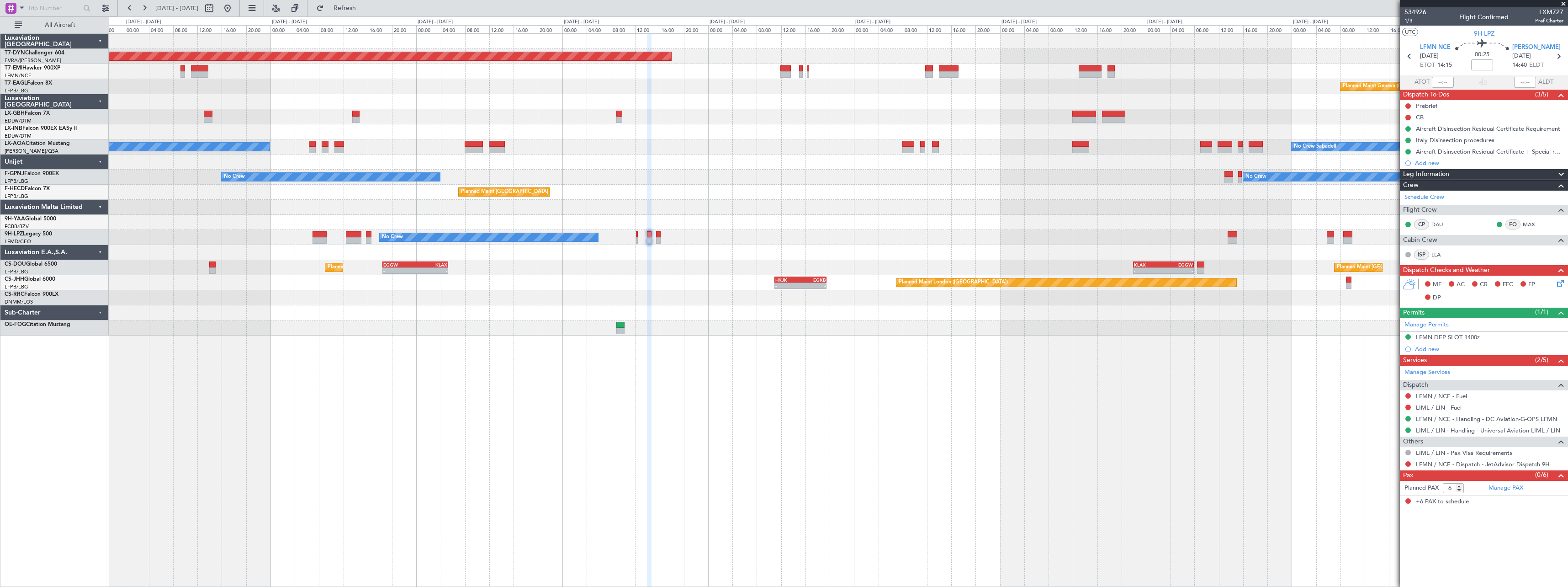
click at [691, 207] on div "Planned Maint Basel-Mulhouse Planned Maint Geneva (Cointrin) Planned Maint New …" at bounding box center [838, 185] width 1459 height 302
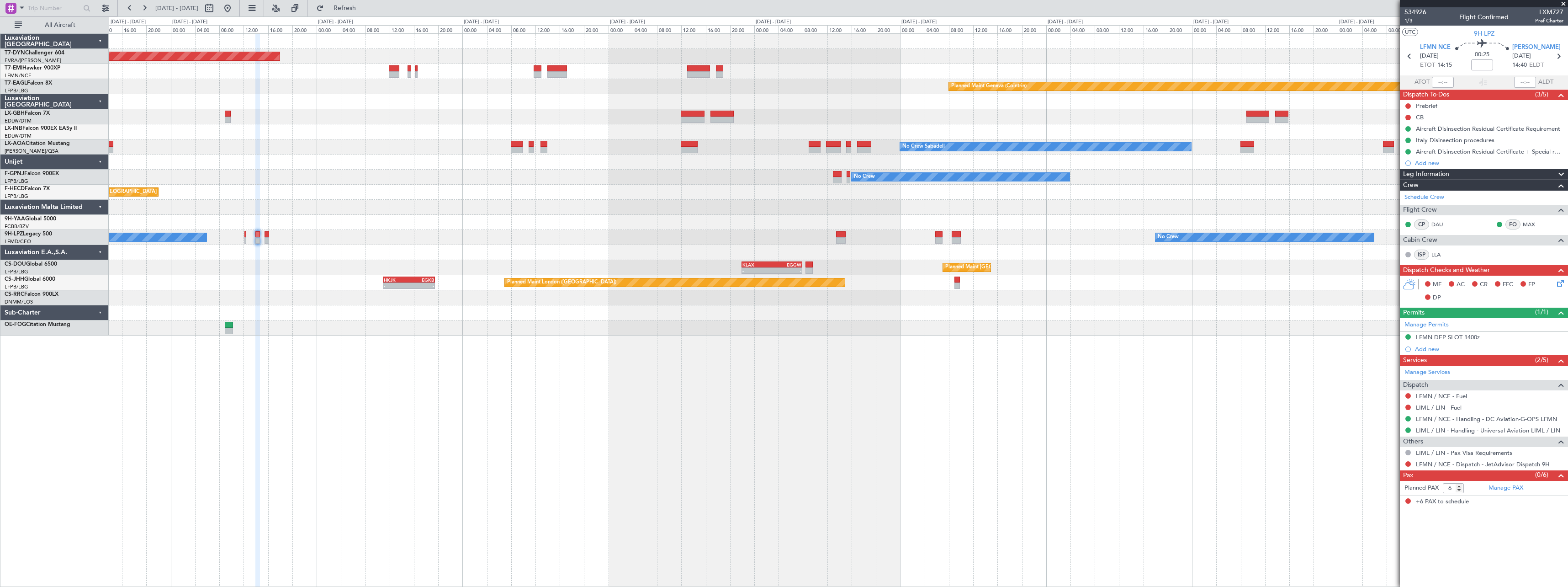
click at [616, 197] on div "Planned Maint [GEOGRAPHIC_DATA] ([GEOGRAPHIC_DATA])" at bounding box center [838, 192] width 1459 height 15
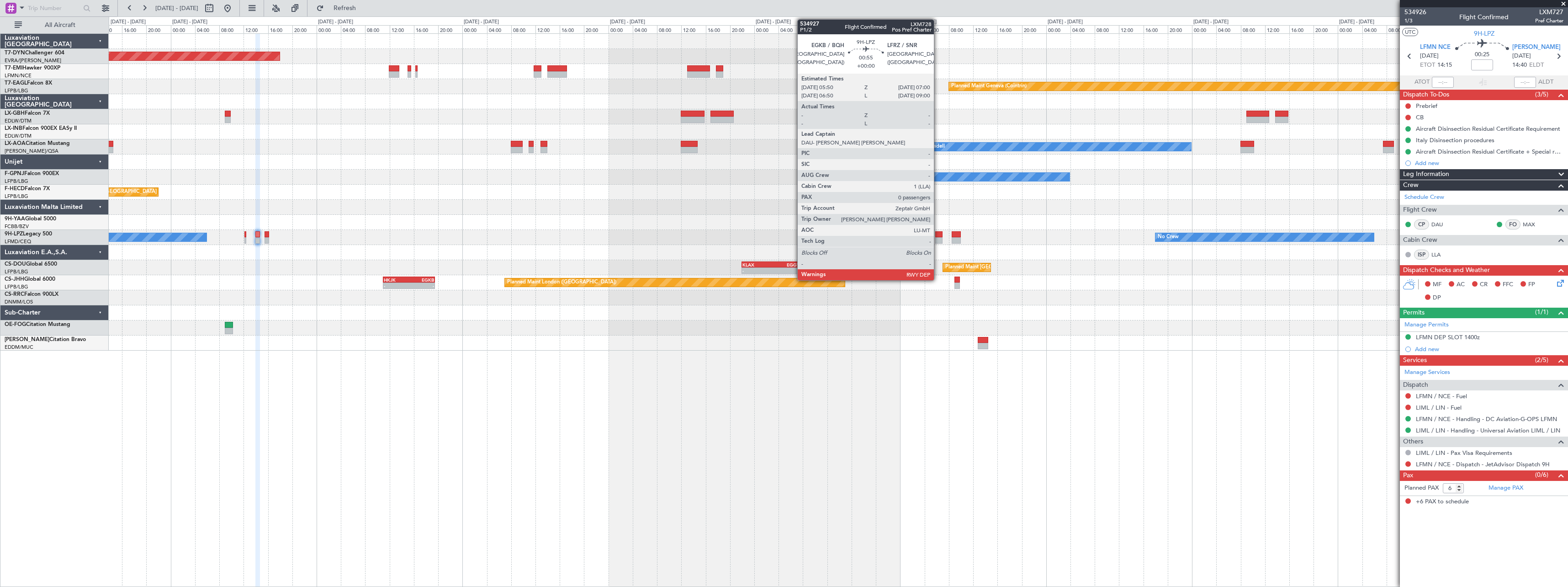
click at [938, 233] on div at bounding box center [939, 234] width 7 height 6
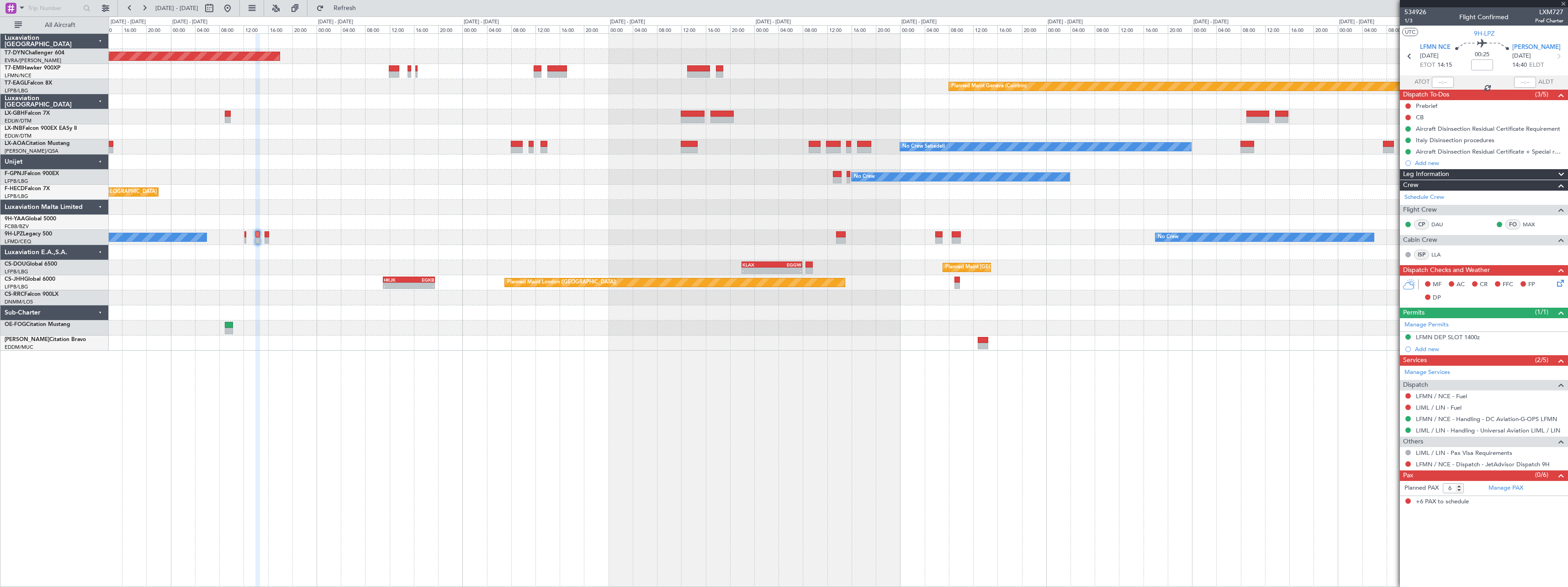
type input "0"
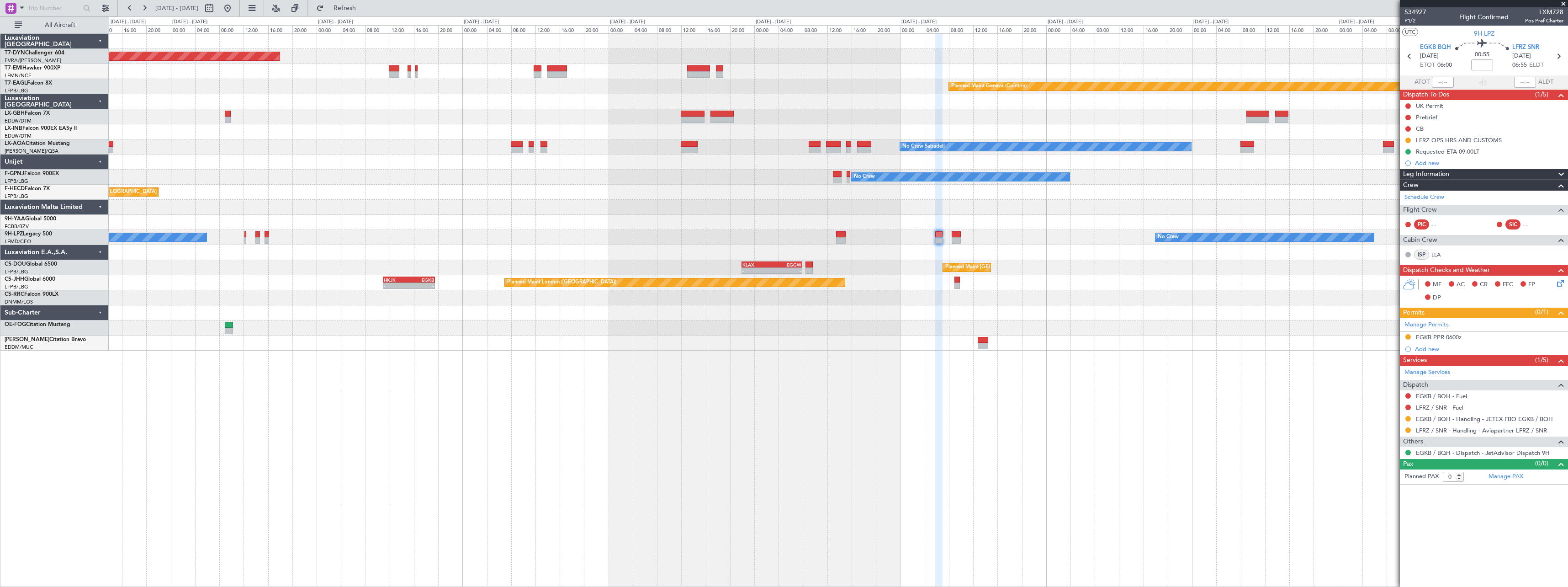
click at [564, 264] on div "Planned Maint Paris (Le Bourget) - - KLAX 22:00 Z EGGW 07:55 Z - - Planned Main…" at bounding box center [838, 268] width 1459 height 15
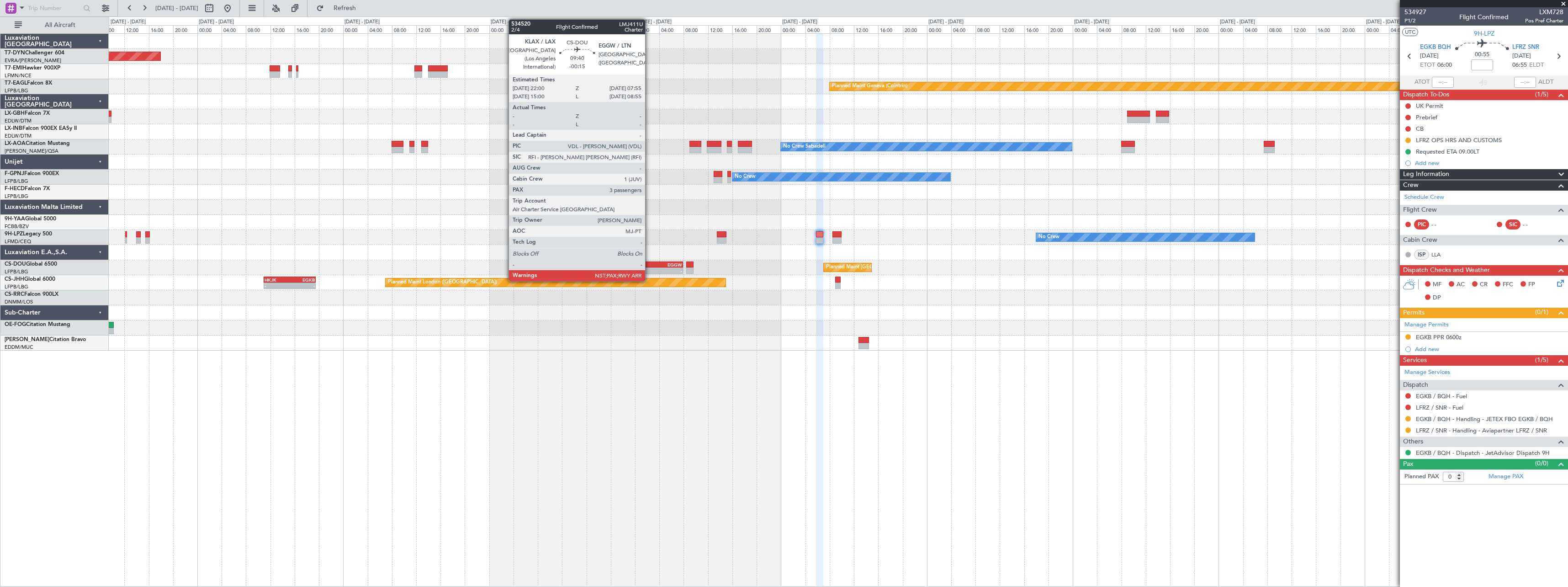
click at [649, 262] on div "KLAX" at bounding box center [637, 265] width 29 height 5
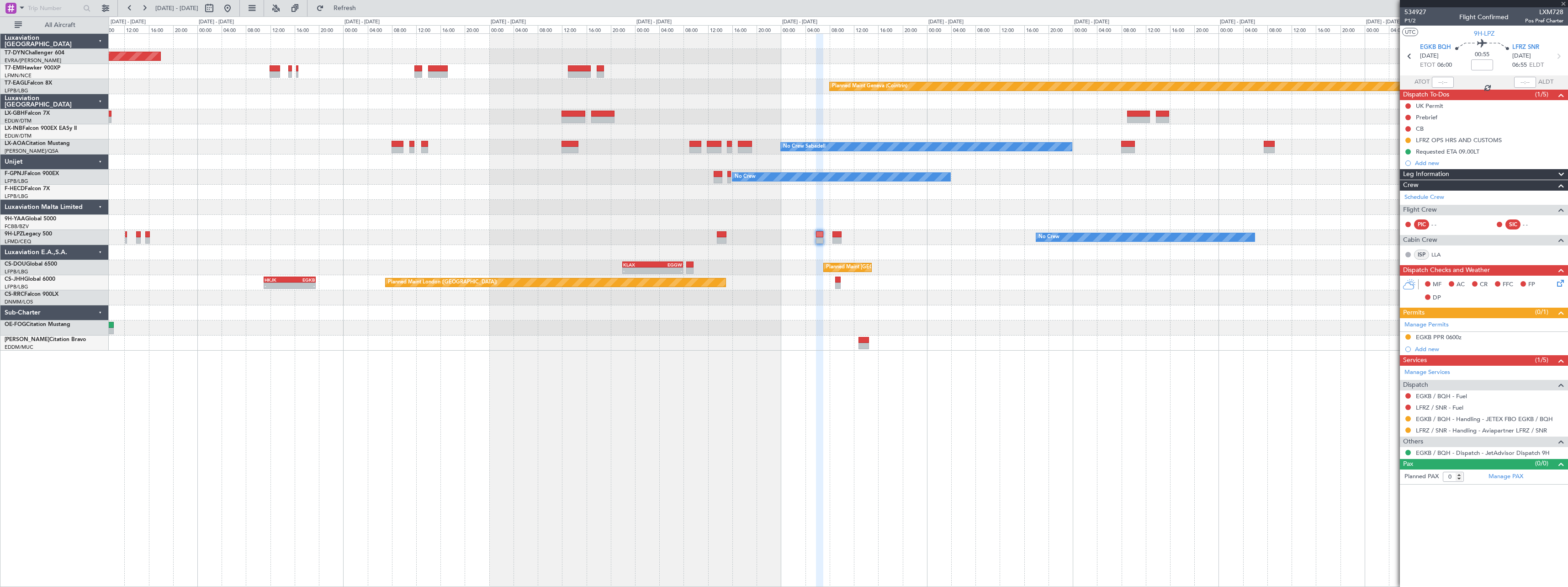
type input "-00:15"
type input "3"
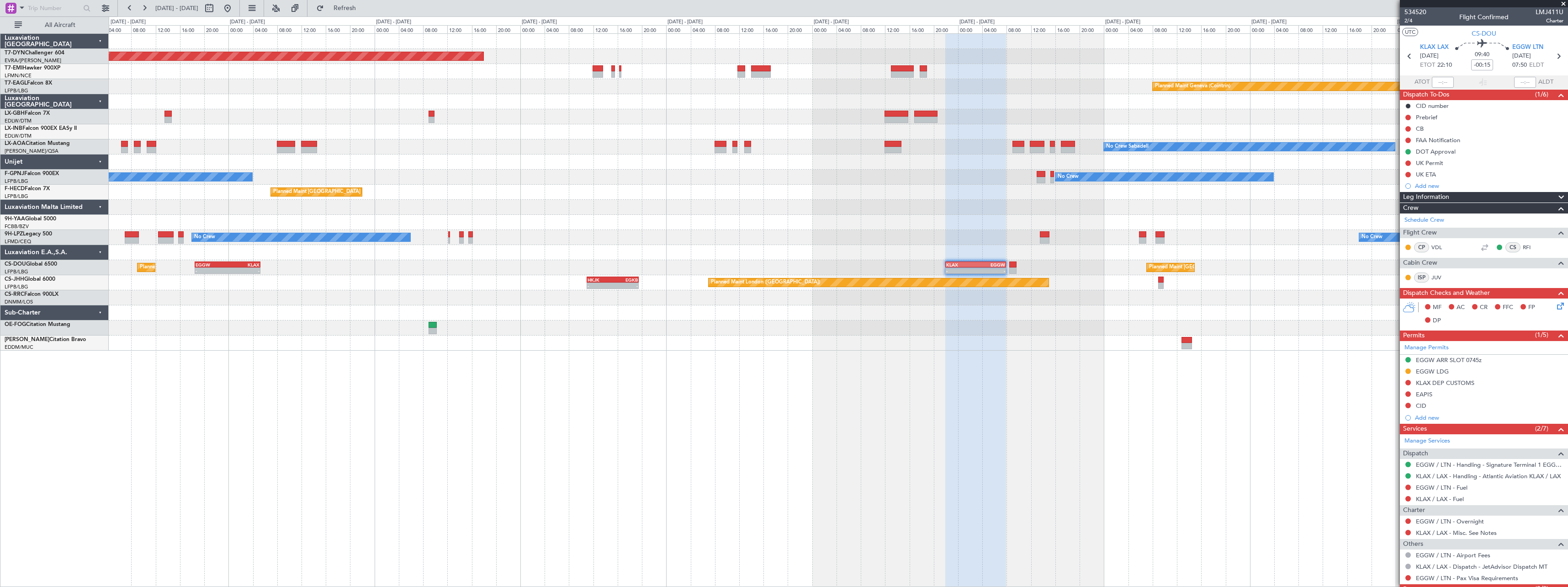
click at [841, 238] on div "No Crew No Crew No Crew" at bounding box center [838, 237] width 1459 height 15
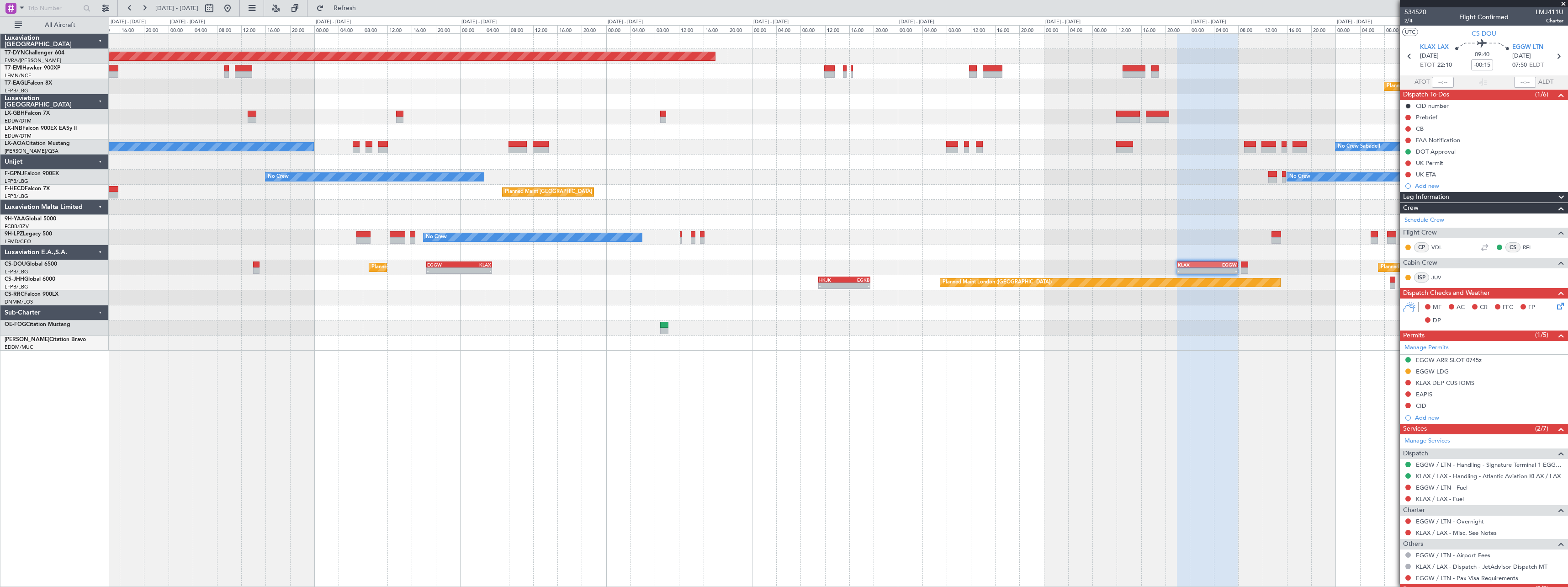
click at [477, 275] on div "Planned Maint Basel-Mulhouse Planned Maint Geneva (Cointrin) Planned Maint New …" at bounding box center [838, 192] width 1459 height 317
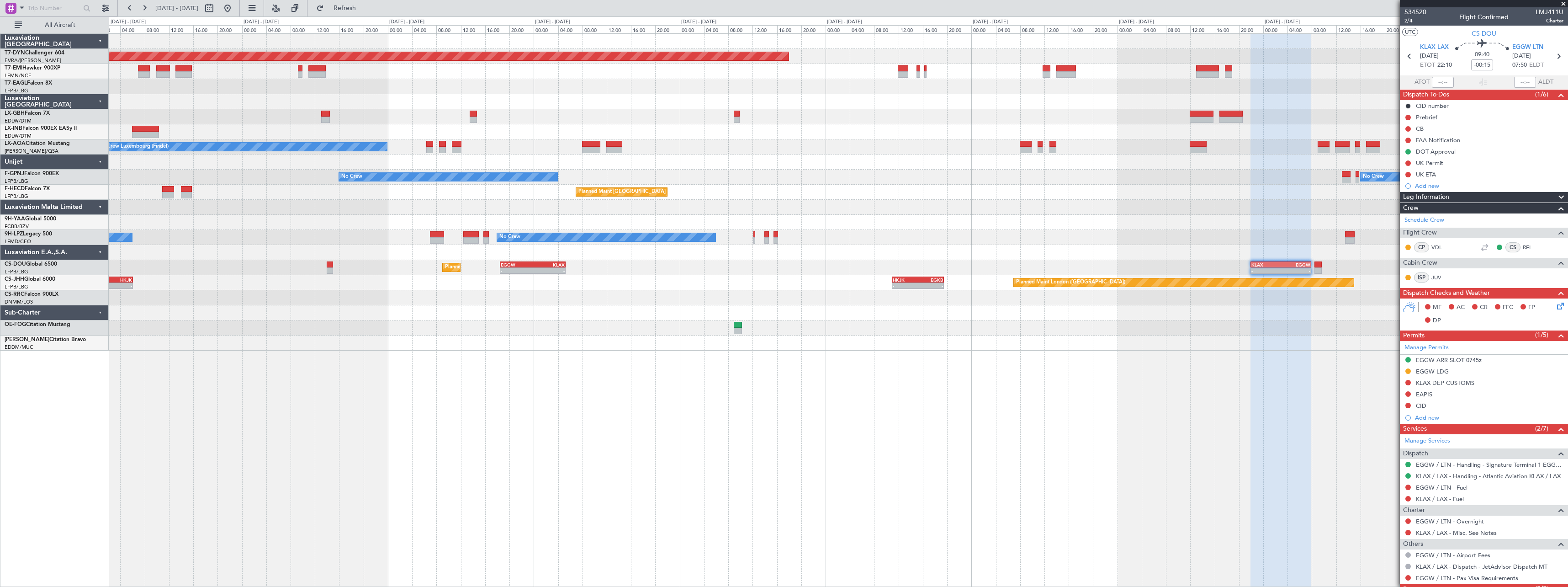
click at [469, 281] on div "Planned Maint London (Biggin Hill) - - HKJK 11:00 Z EGKB 19:30 Z - - EGGW 21:00…" at bounding box center [838, 282] width 1459 height 15
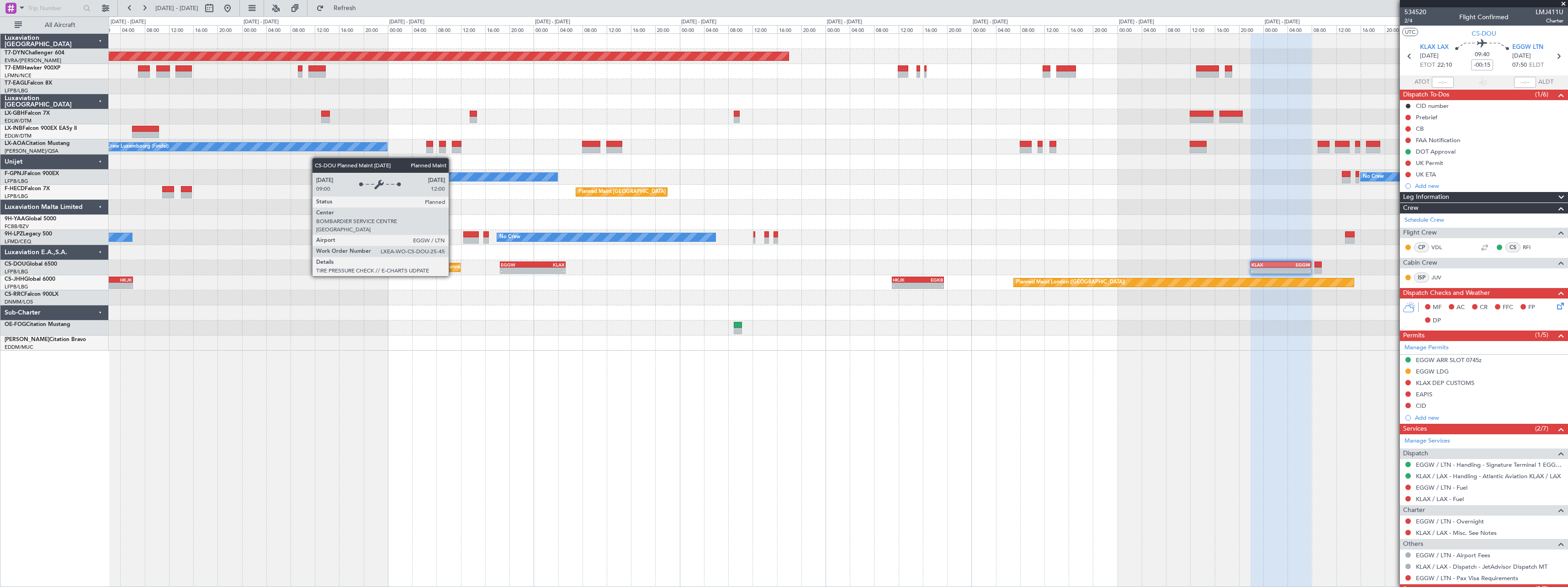
click at [453, 268] on div "Planned Maint [GEOGRAPHIC_DATA] ([GEOGRAPHIC_DATA])" at bounding box center [517, 268] width 144 height 13
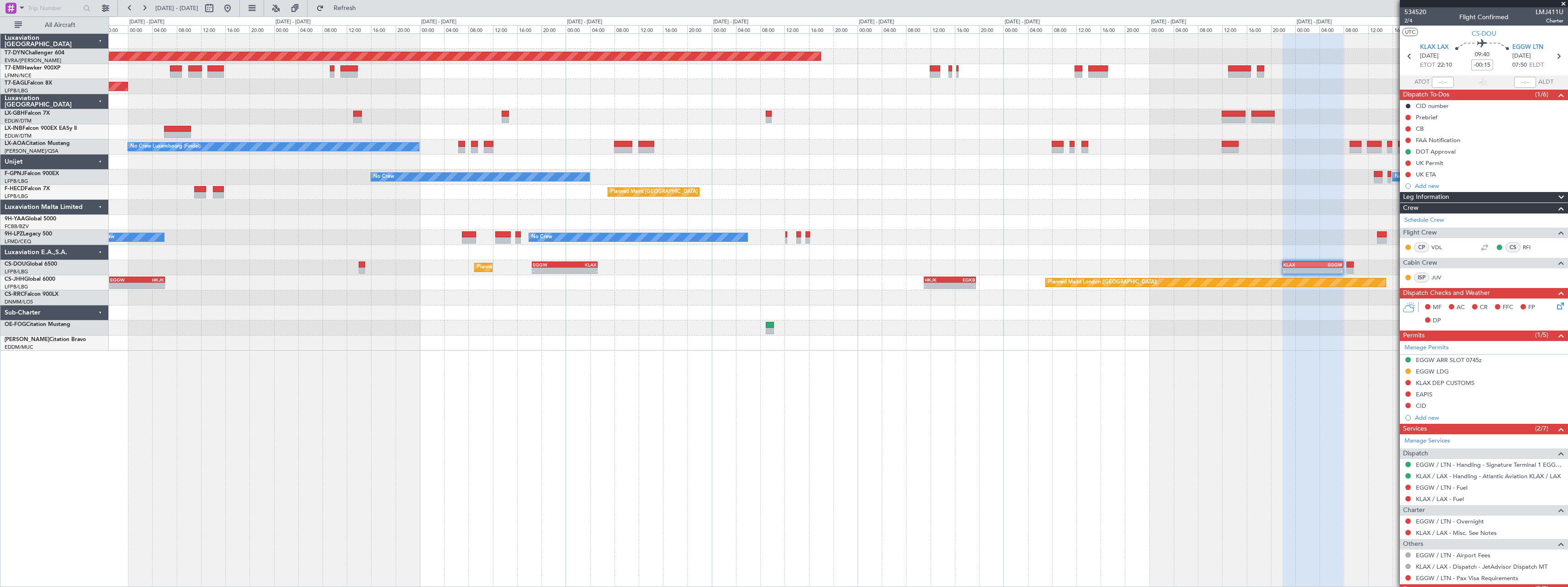
click at [684, 271] on div "Planned Maint Basel-Mulhouse Planned Maint Geneva (Cointrin) Planned Maint New …" at bounding box center [838, 192] width 1459 height 317
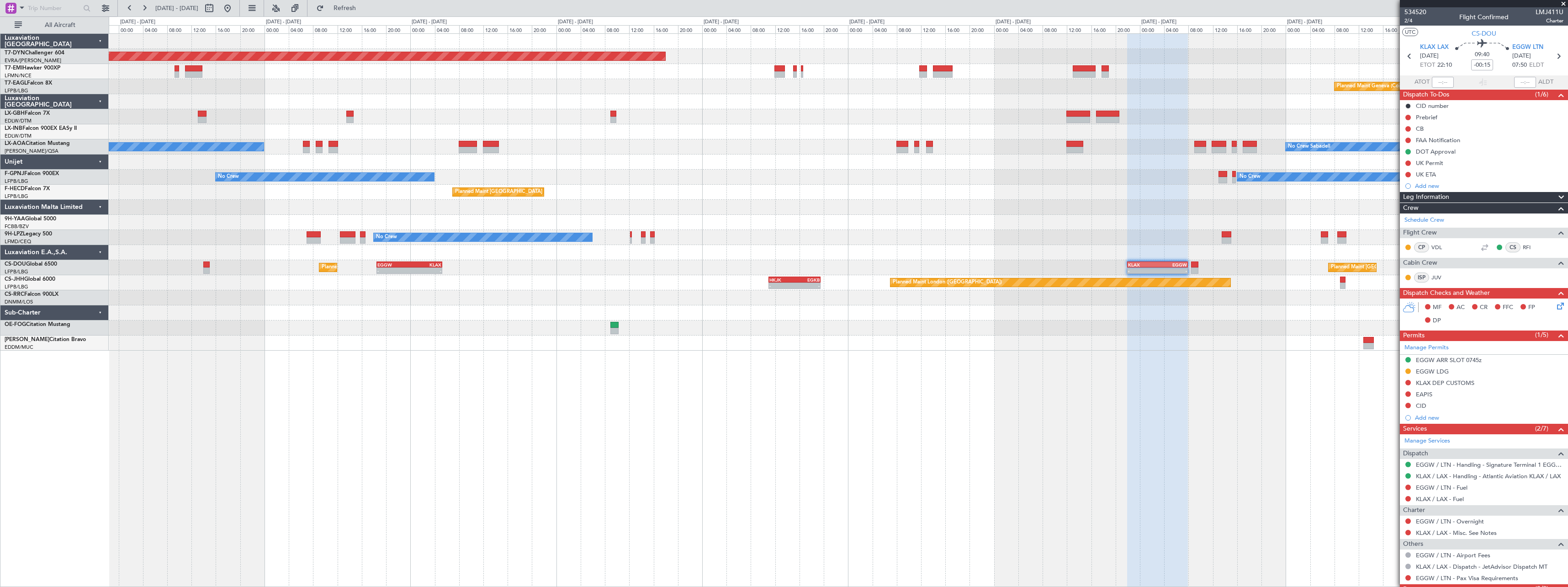
click at [725, 345] on div at bounding box center [838, 343] width 1459 height 15
